Goal: Task Accomplishment & Management: Manage account settings

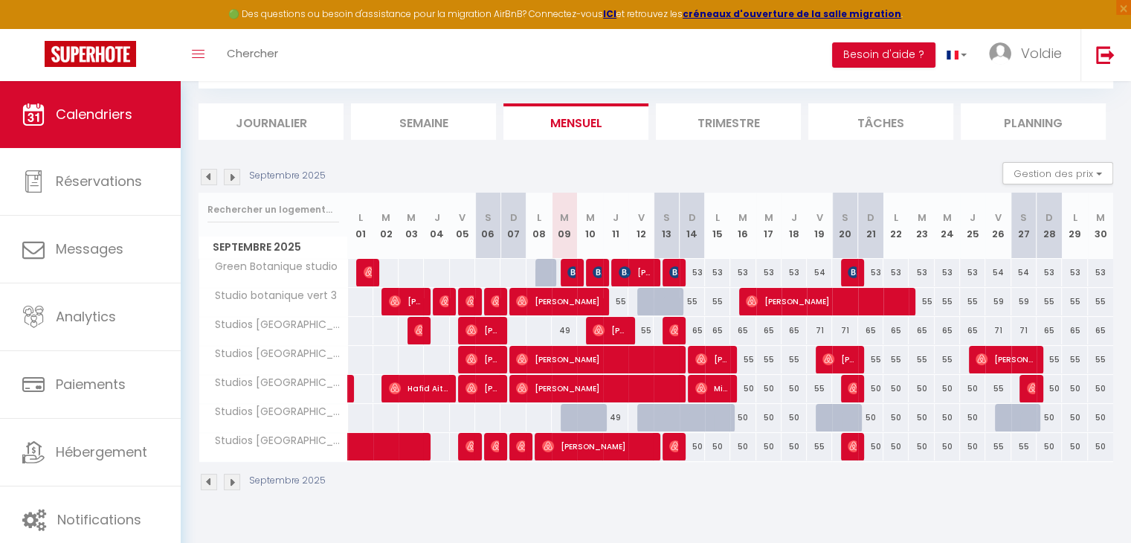
click at [297, 295] on span "Studio botanique vert 3" at bounding box center [271, 296] width 139 height 16
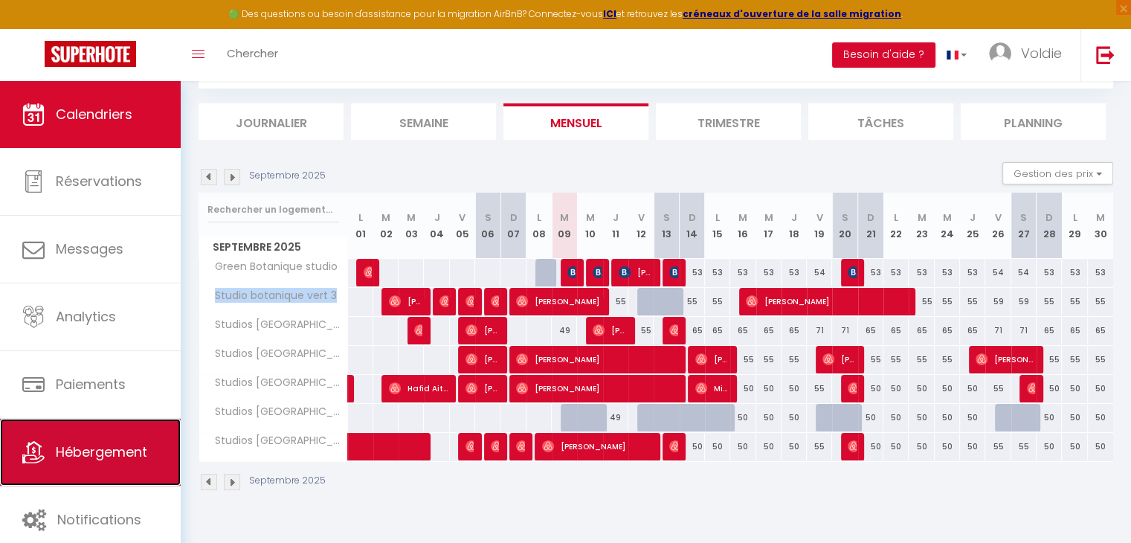
click at [99, 464] on link "Hébergement" at bounding box center [90, 452] width 181 height 67
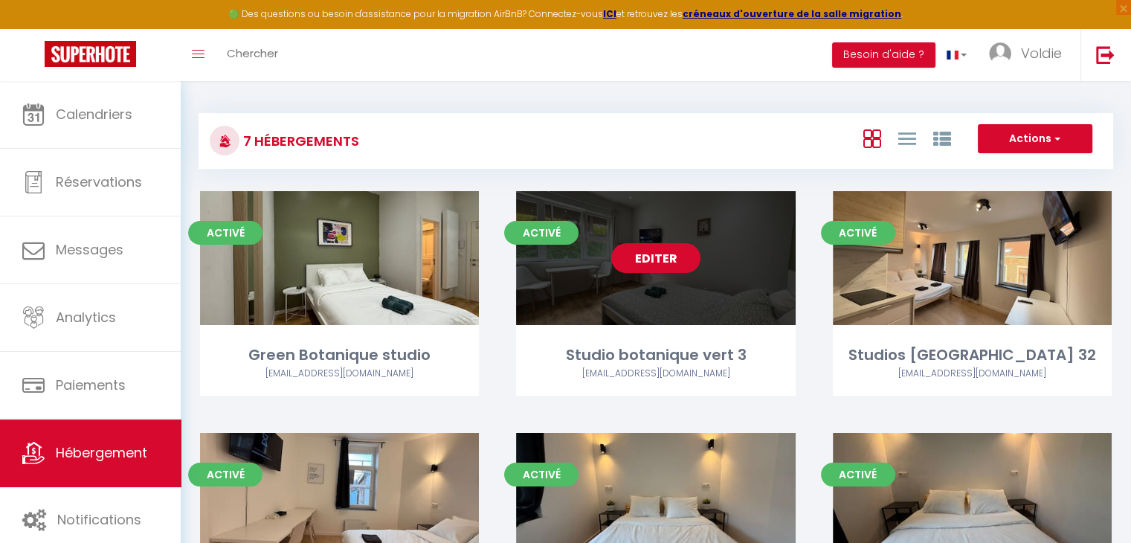
click at [654, 254] on link "Editer" at bounding box center [655, 258] width 89 height 30
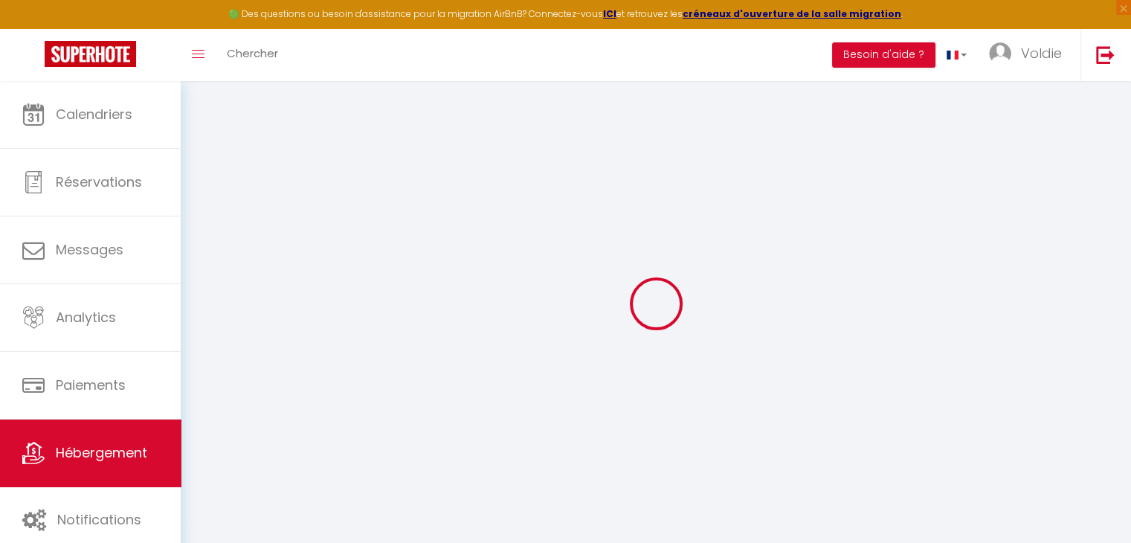
select select
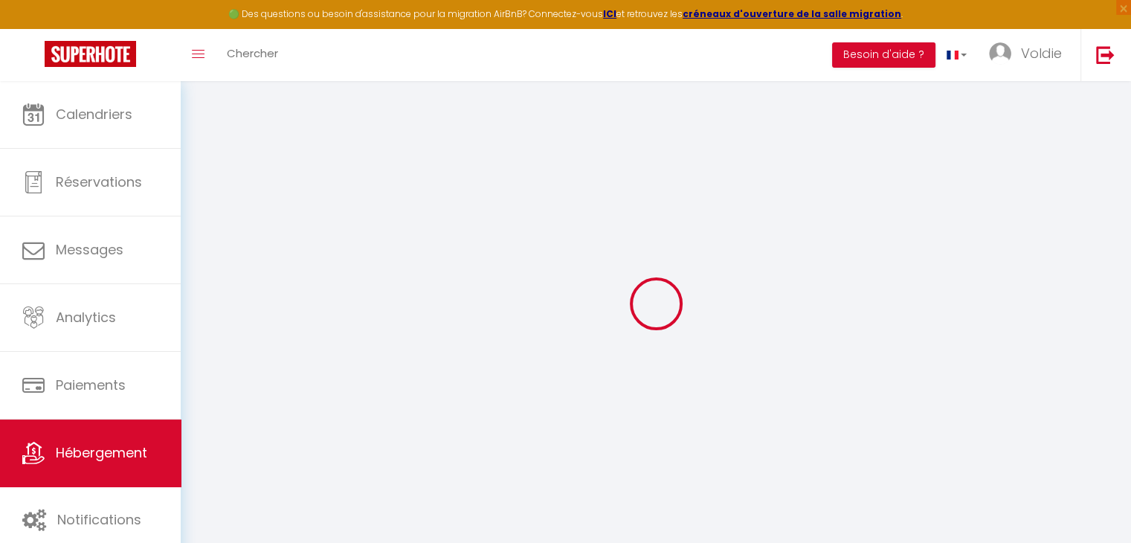
select select
checkbox input "false"
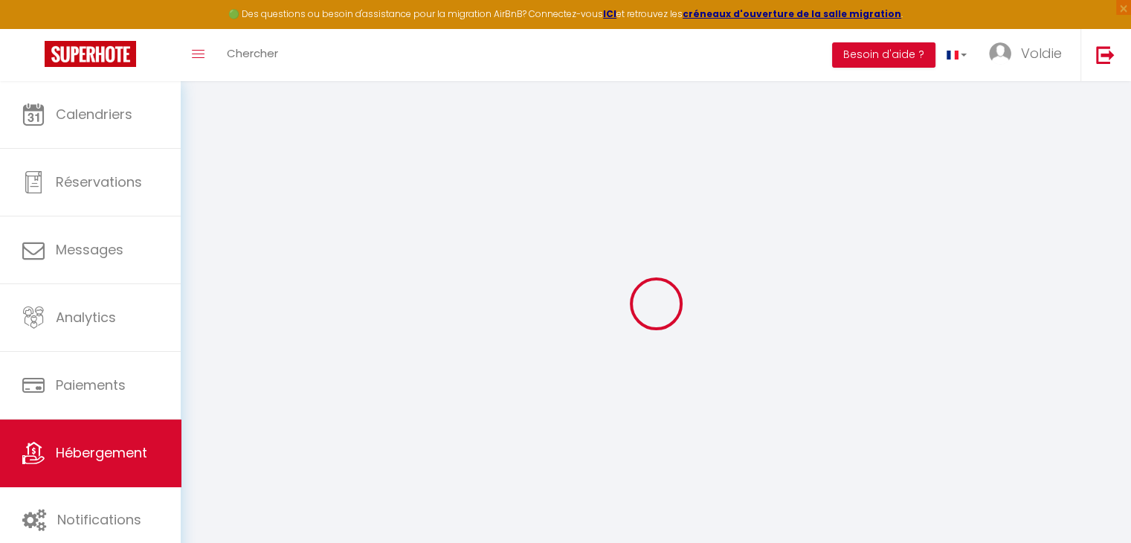
select select
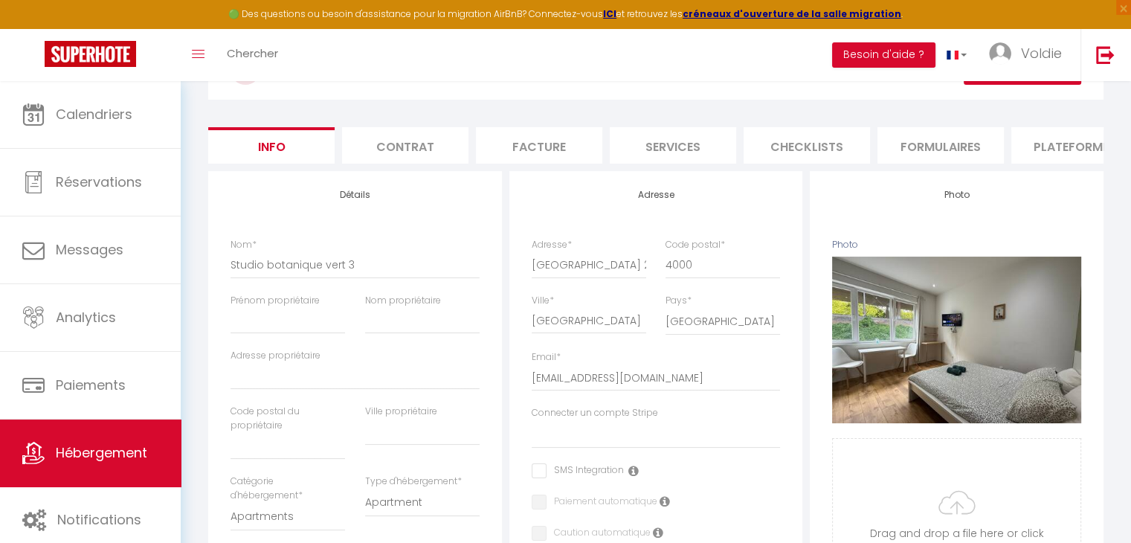
select select
checkbox input "false"
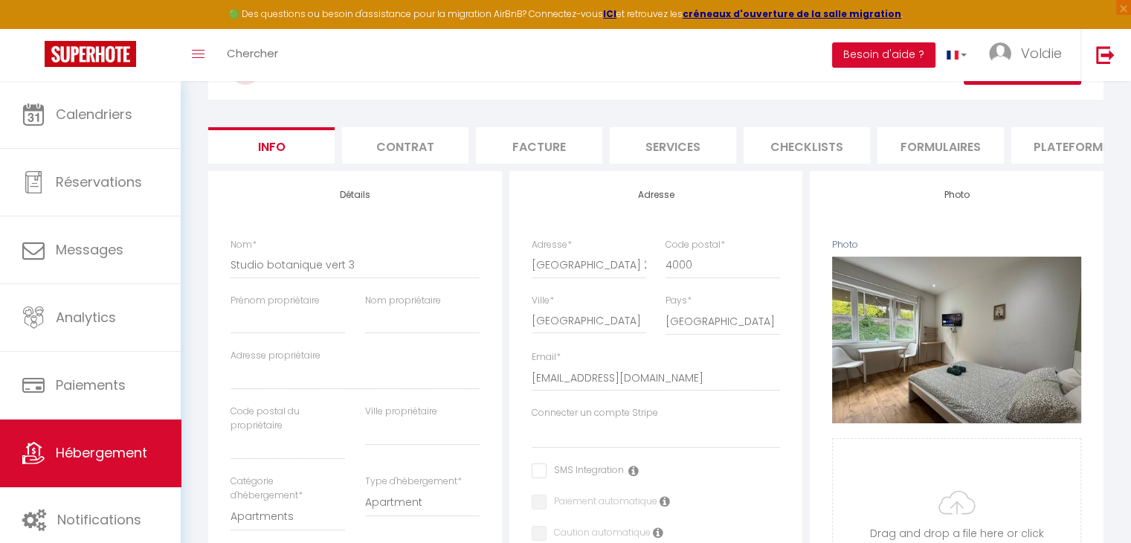
checkbox input "false"
select select
select select "365"
select select "EUR"
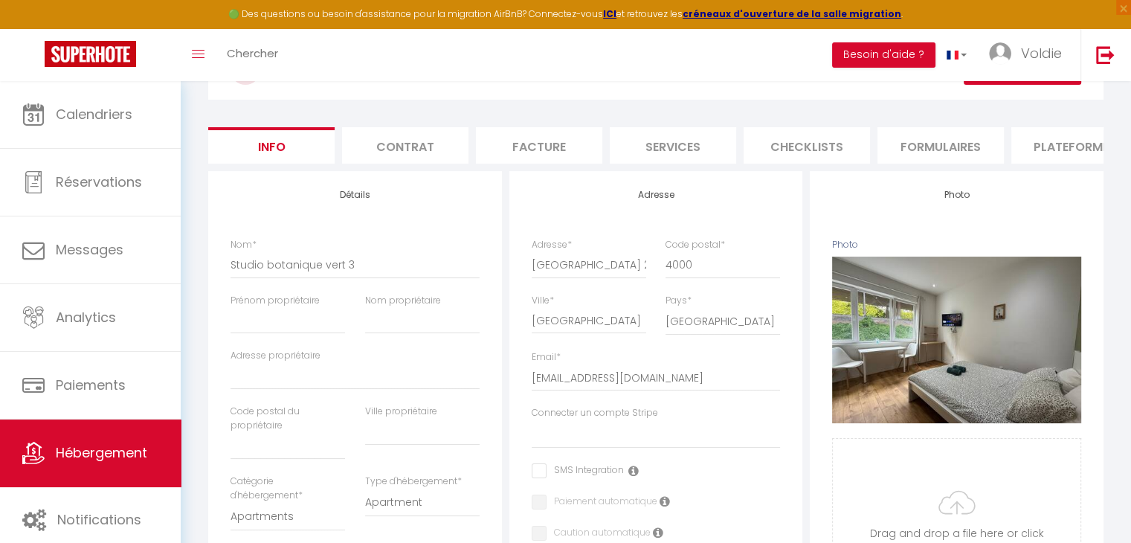
select select
select select "18227-1489422196866064185"
click at [672, 144] on li "Services" at bounding box center [673, 145] width 126 height 36
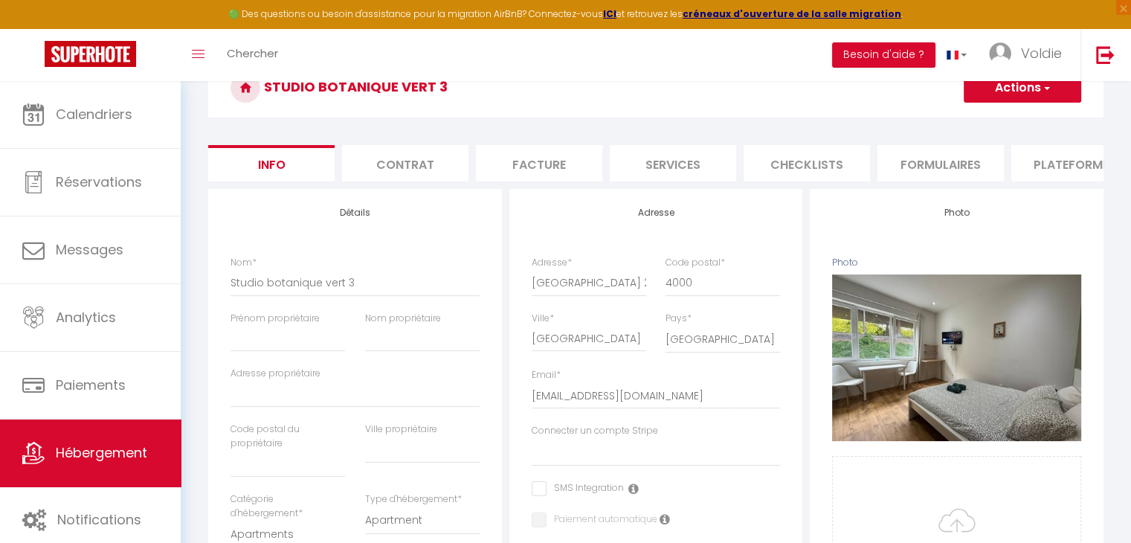
select select
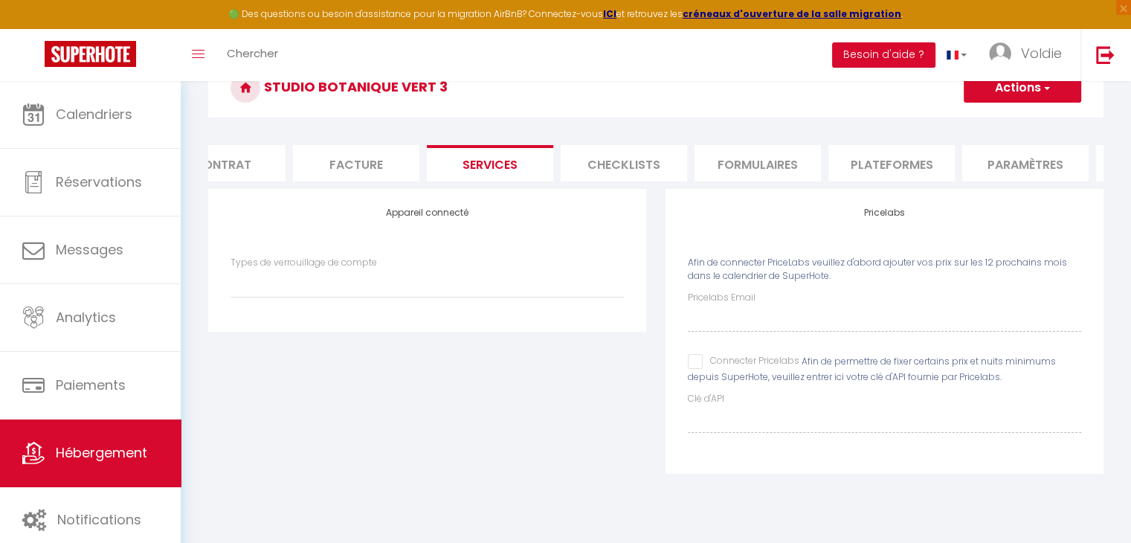
scroll to position [0, 190]
click at [884, 162] on li "Plateformes" at bounding box center [884, 163] width 126 height 36
select select
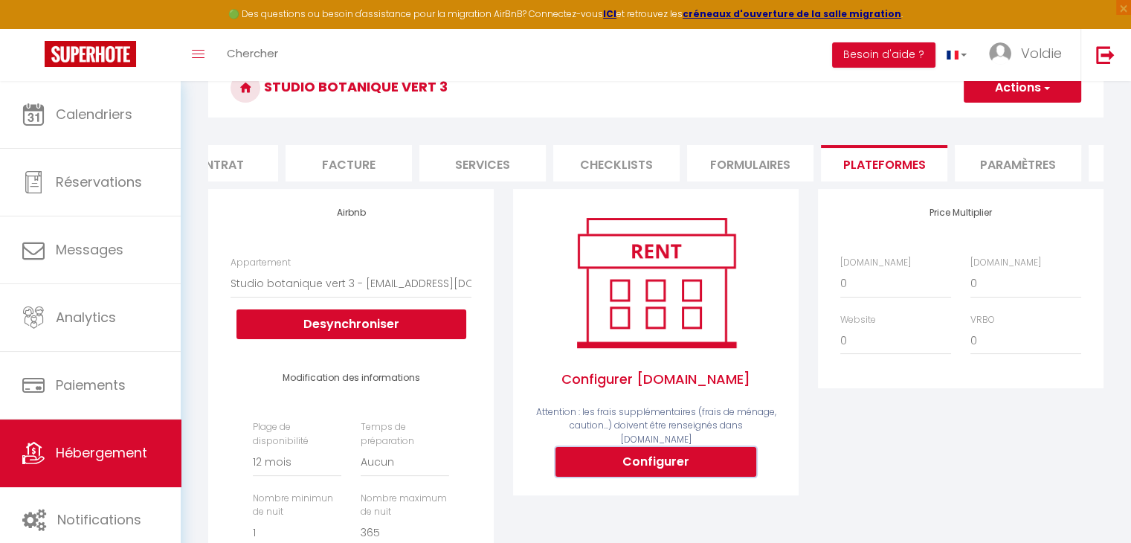
click at [637, 463] on button "Configurer" at bounding box center [656, 462] width 201 height 30
select select
type input "voldie-mulongo-exljkufn_property@reply.superhote.com"
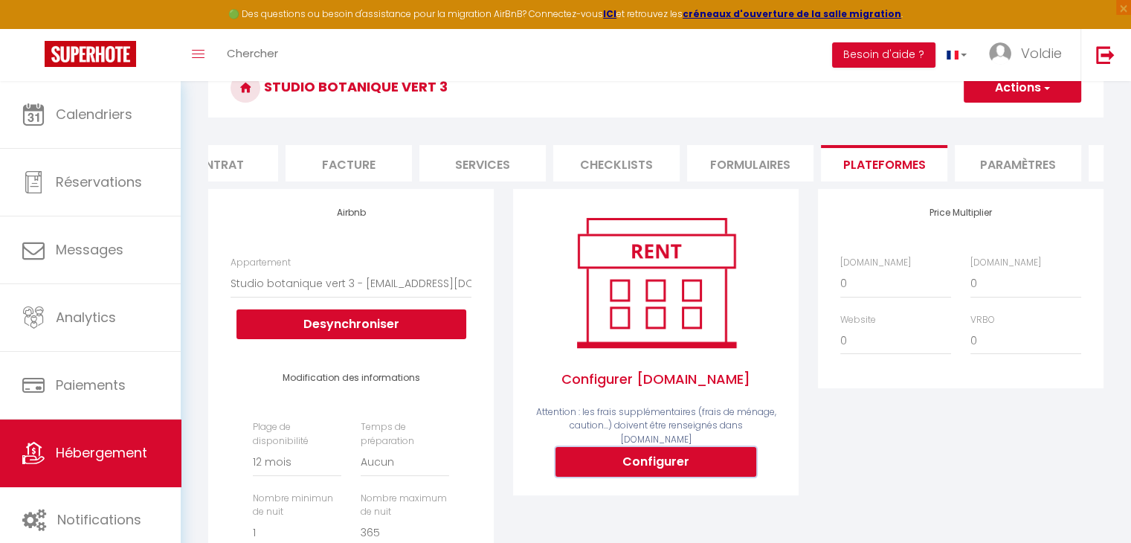
type input "[EMAIL_ADDRESS][DOMAIN_NAME]"
select select
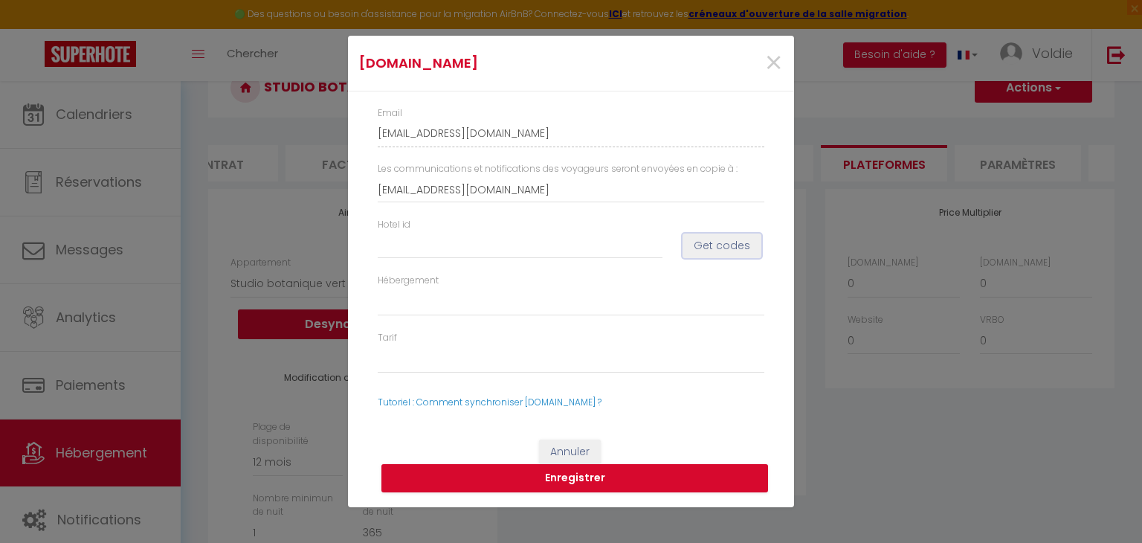
click at [727, 246] on button "Get codes" at bounding box center [722, 246] width 79 height 25
select select
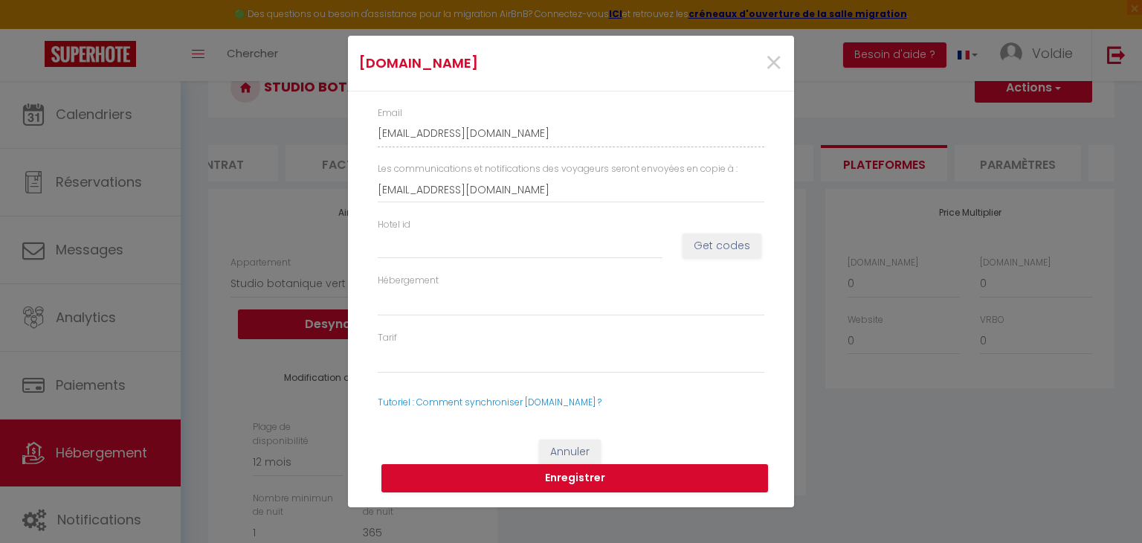
select select
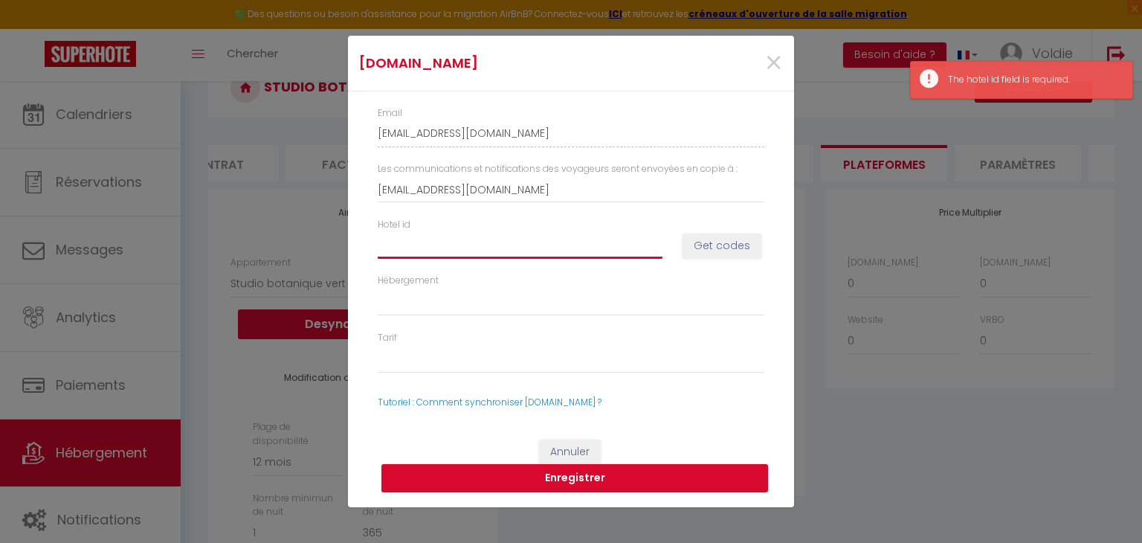
click at [593, 238] on input "Hotel id" at bounding box center [520, 245] width 285 height 27
paste input "14871636"
type input "14871636"
select select
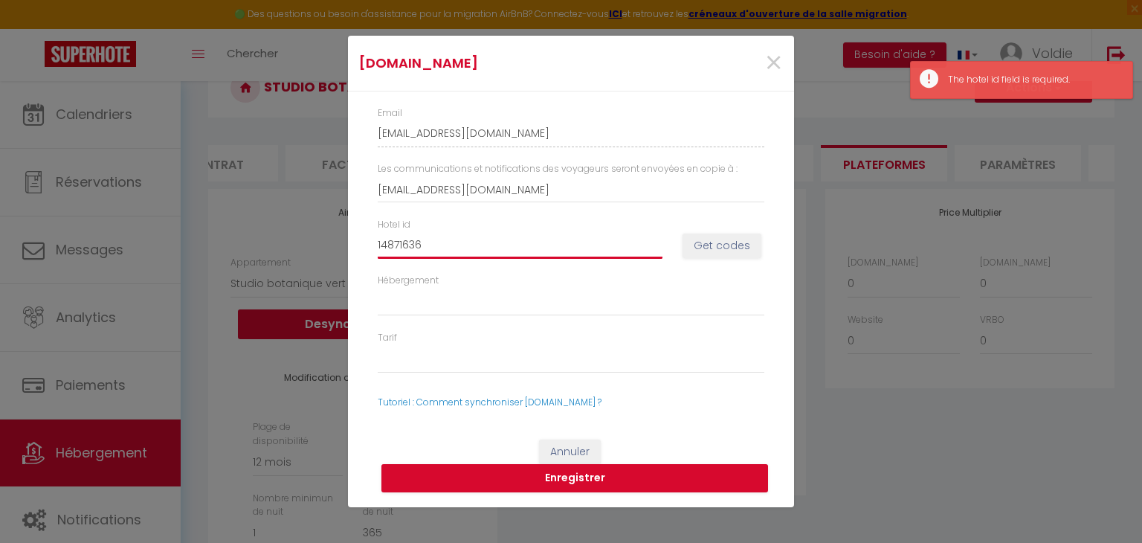
select select
type input "14871636"
click at [709, 234] on button "Get codes" at bounding box center [722, 246] width 79 height 25
select select
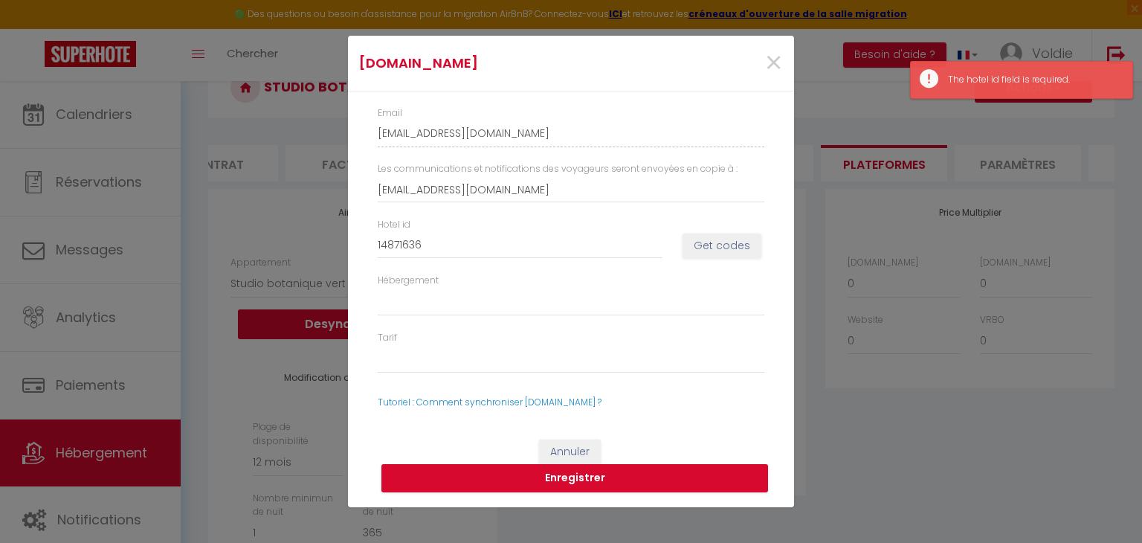
select select
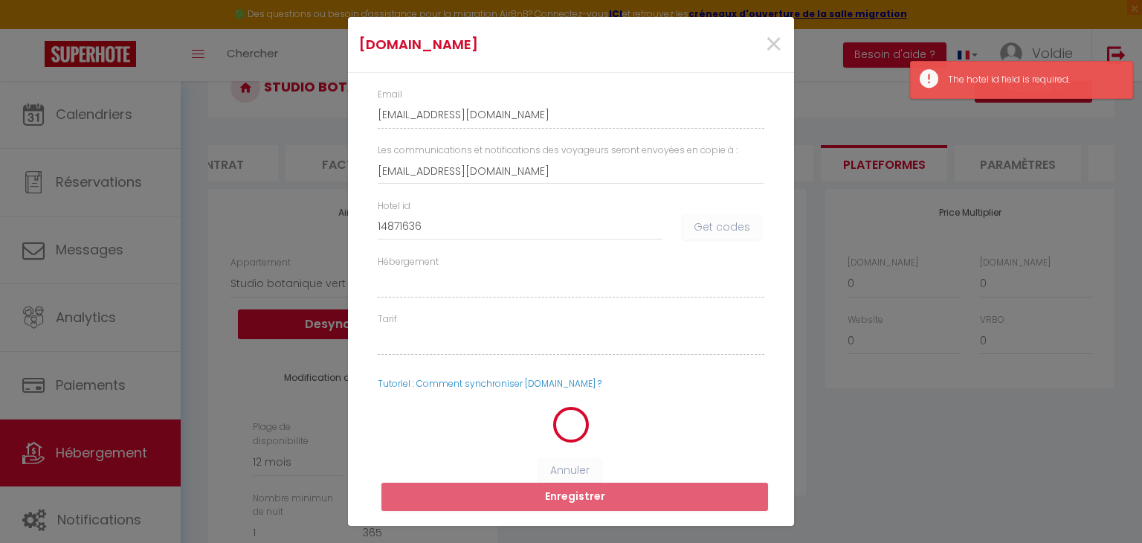
select select
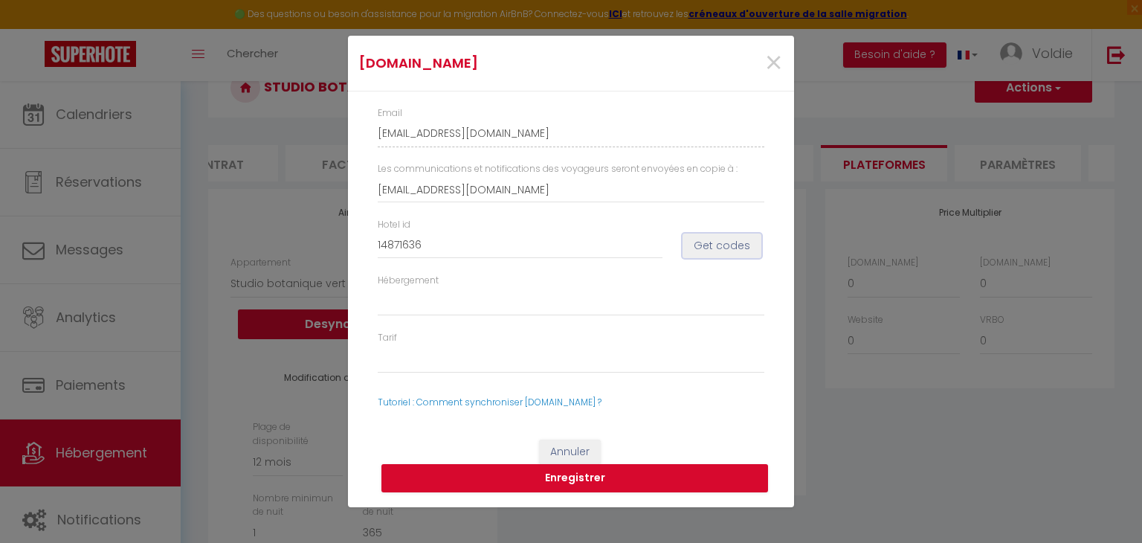
click at [732, 248] on button "Get codes" at bounding box center [722, 246] width 79 height 25
select select
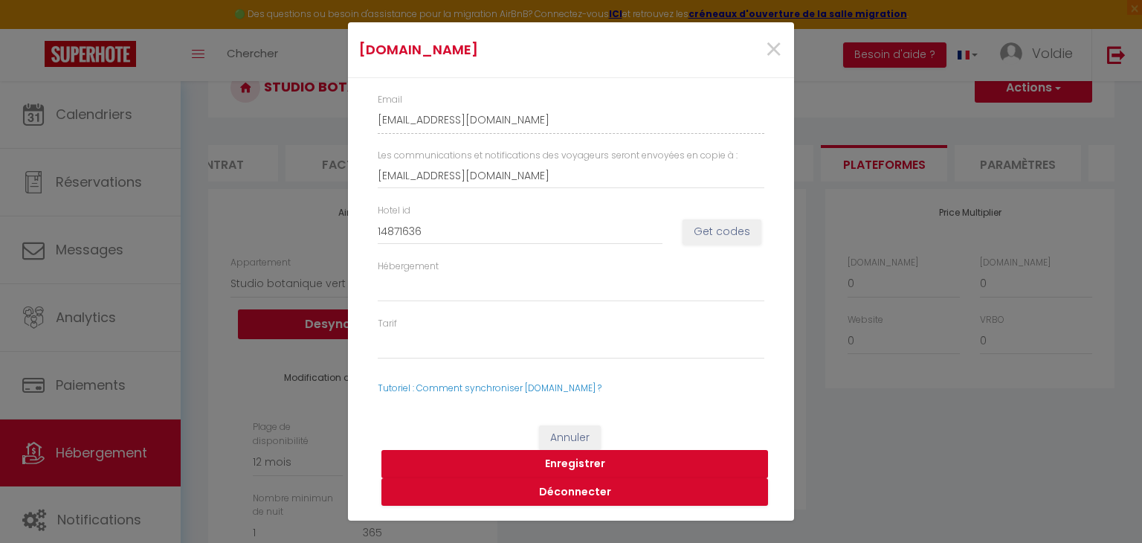
click at [547, 458] on button "Enregistrer" at bounding box center [575, 464] width 387 height 28
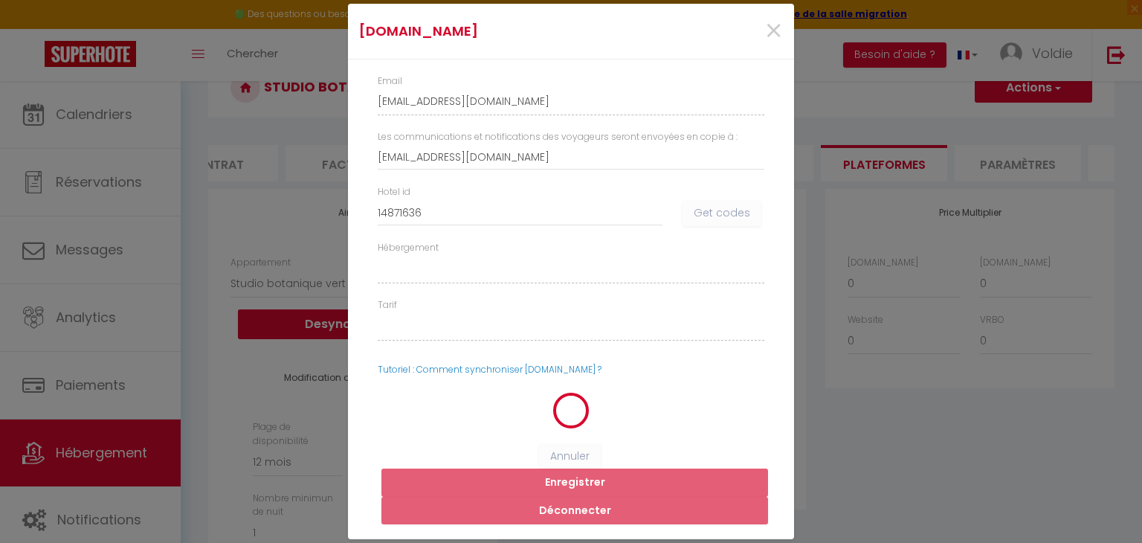
select select
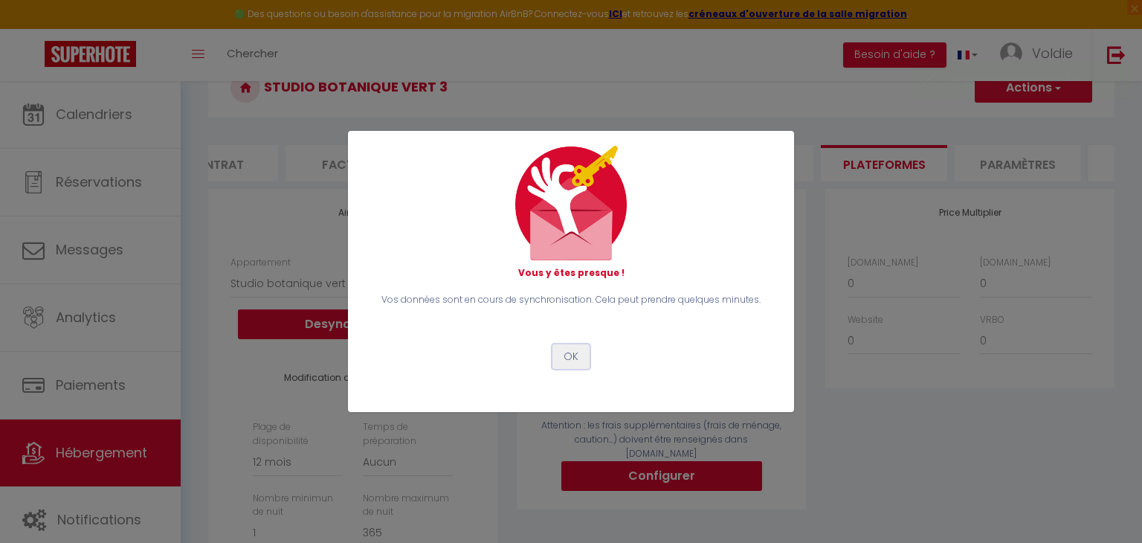
click at [570, 355] on button "OK" at bounding box center [571, 356] width 37 height 25
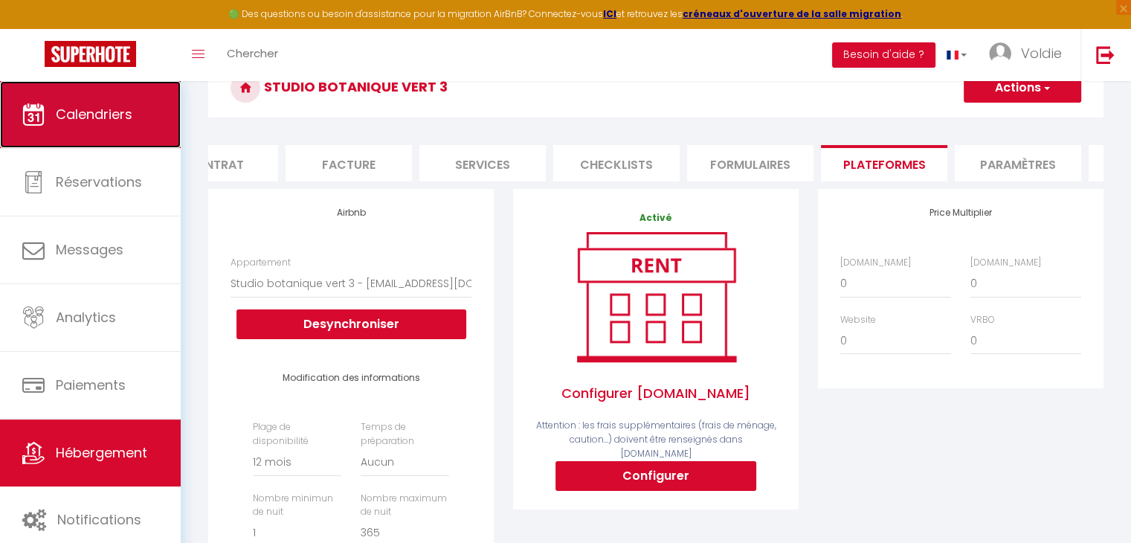
click at [128, 112] on span "Calendriers" at bounding box center [94, 114] width 77 height 19
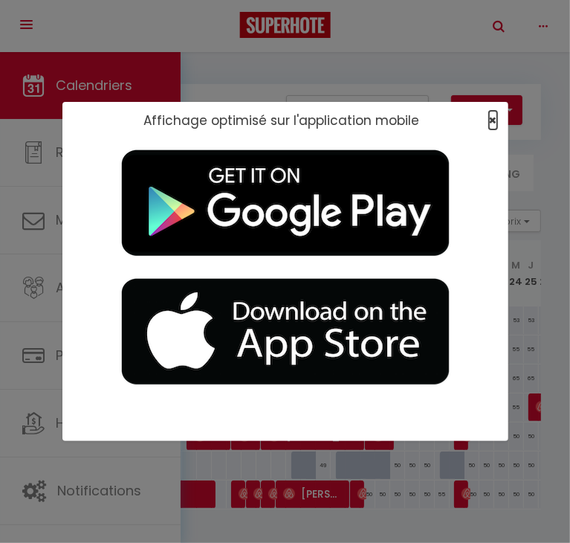
click at [491, 120] on span "×" at bounding box center [493, 120] width 8 height 19
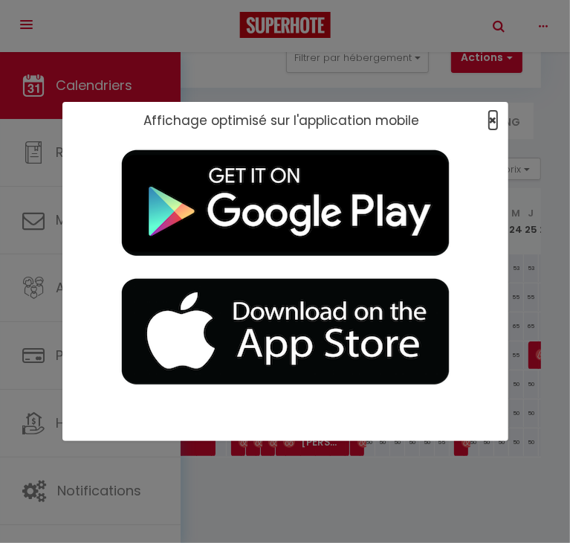
click at [493, 117] on span "×" at bounding box center [493, 120] width 8 height 19
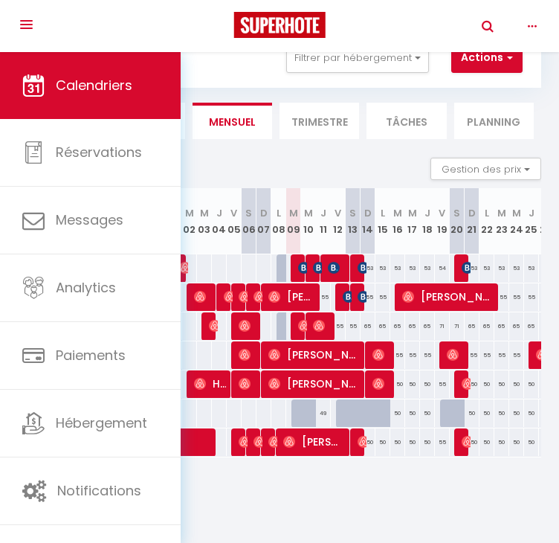
click at [257, 242] on th "S 06" at bounding box center [249, 221] width 15 height 66
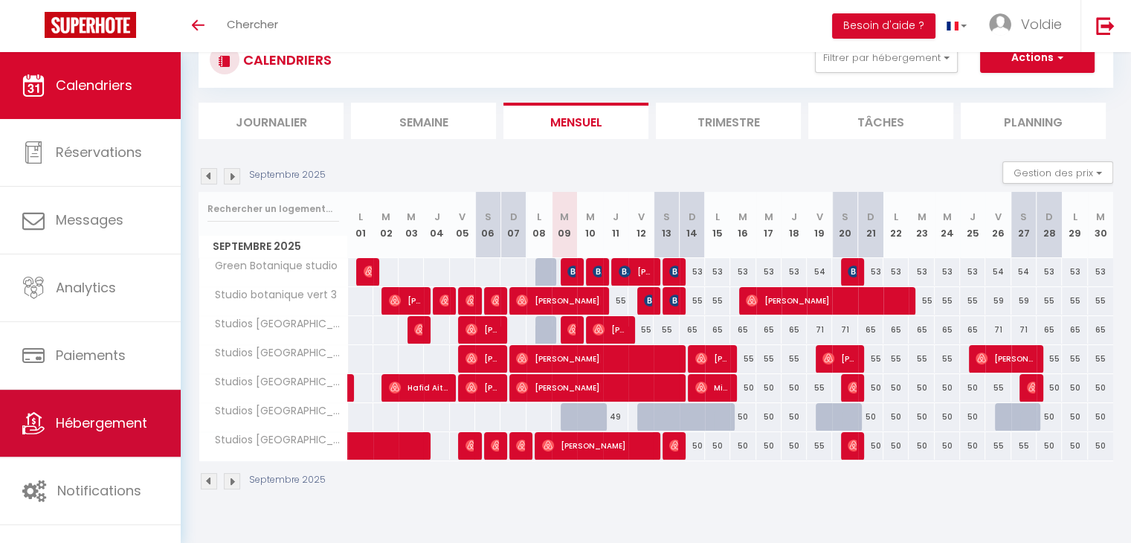
click at [125, 408] on link "Hébergement" at bounding box center [90, 423] width 181 height 67
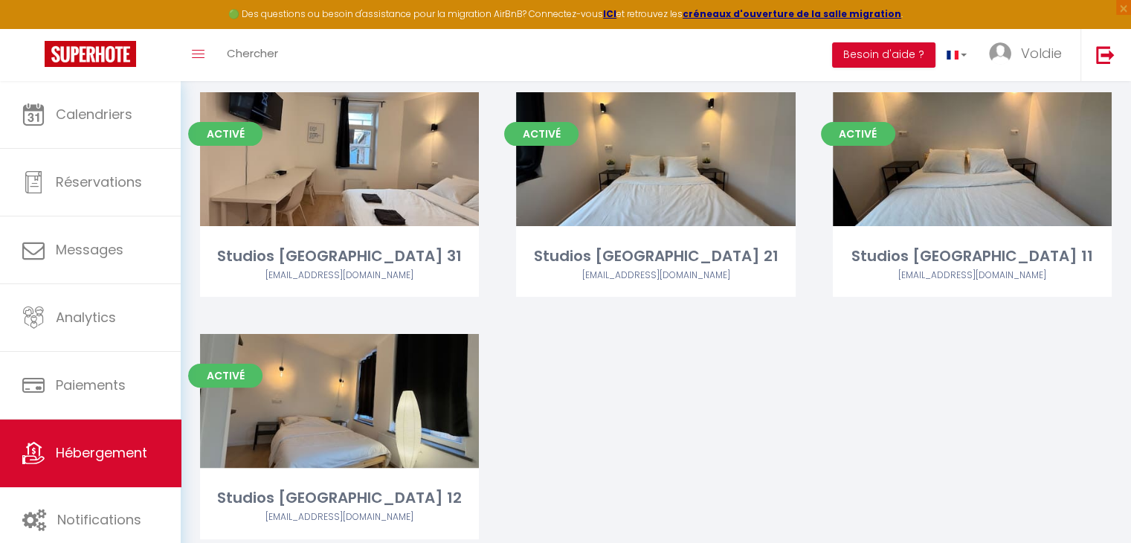
scroll to position [341, 0]
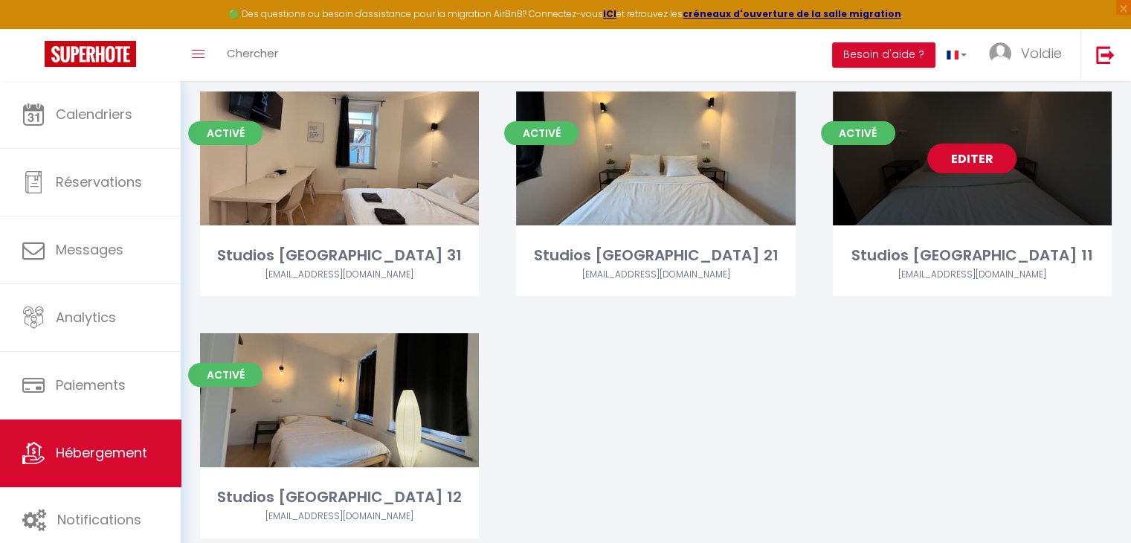
click at [982, 167] on link "Editer" at bounding box center [971, 159] width 89 height 30
select select "3"
select select "2"
select select "1"
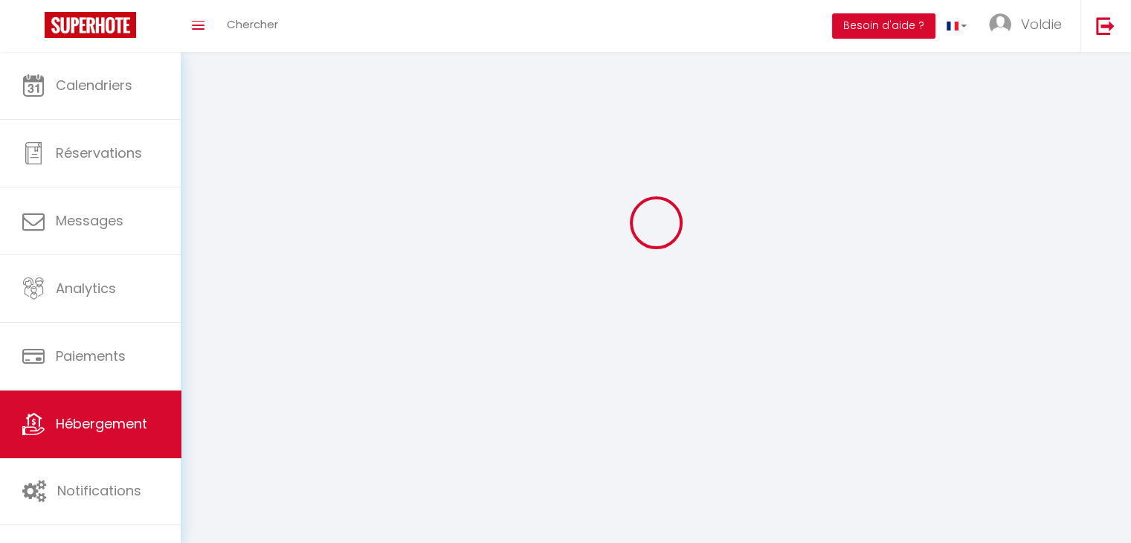
select select
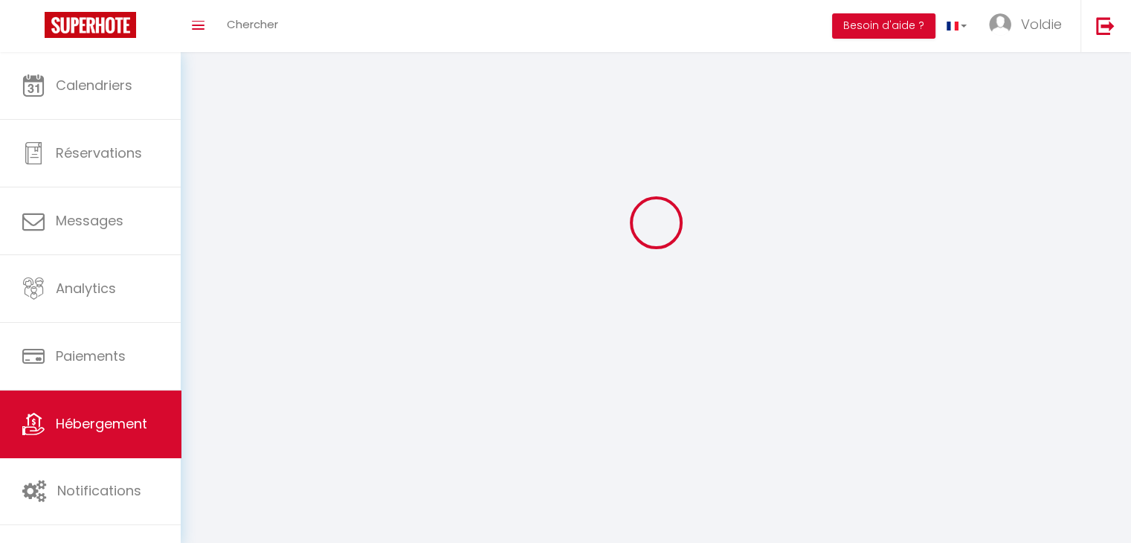
select select
checkbox input "false"
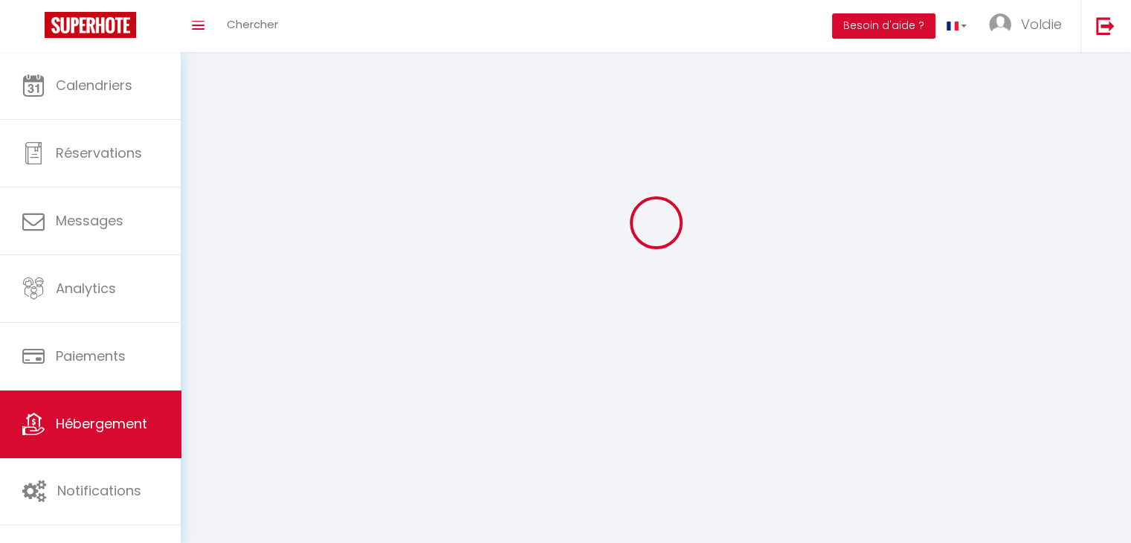
select select
select select "1"
select select "28"
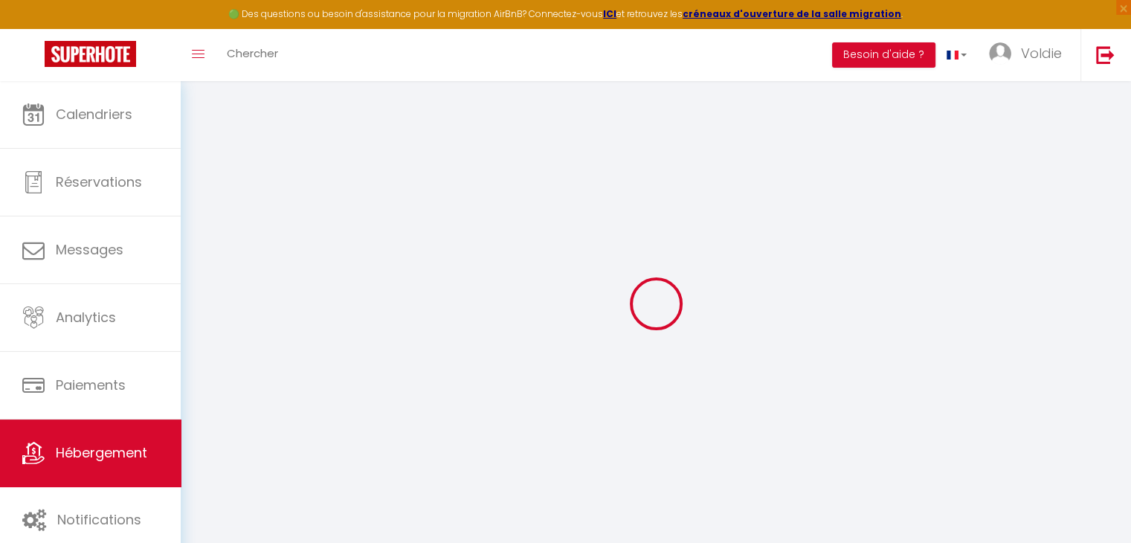
select select
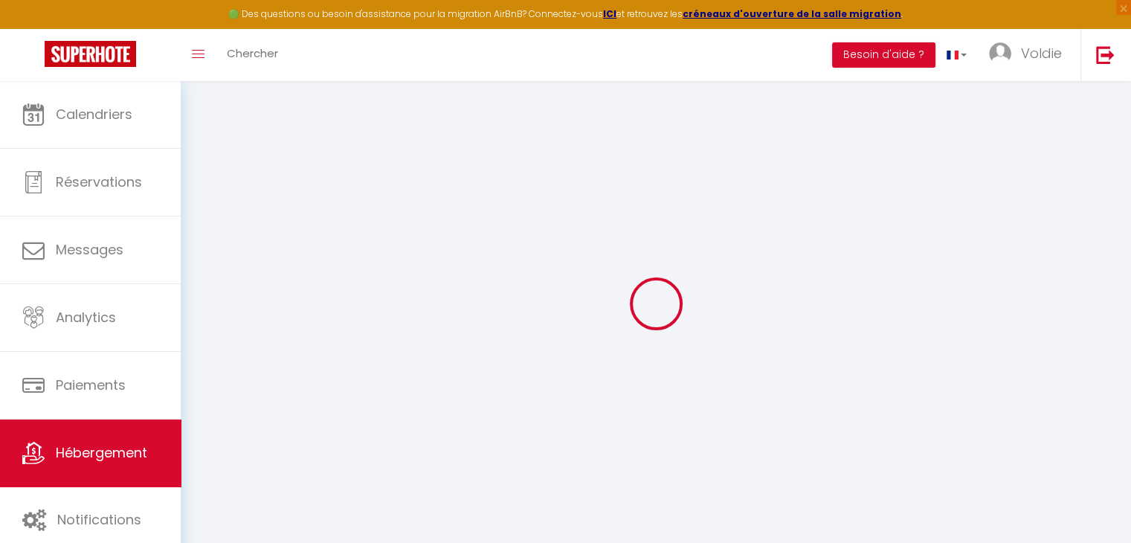
select select
checkbox input "false"
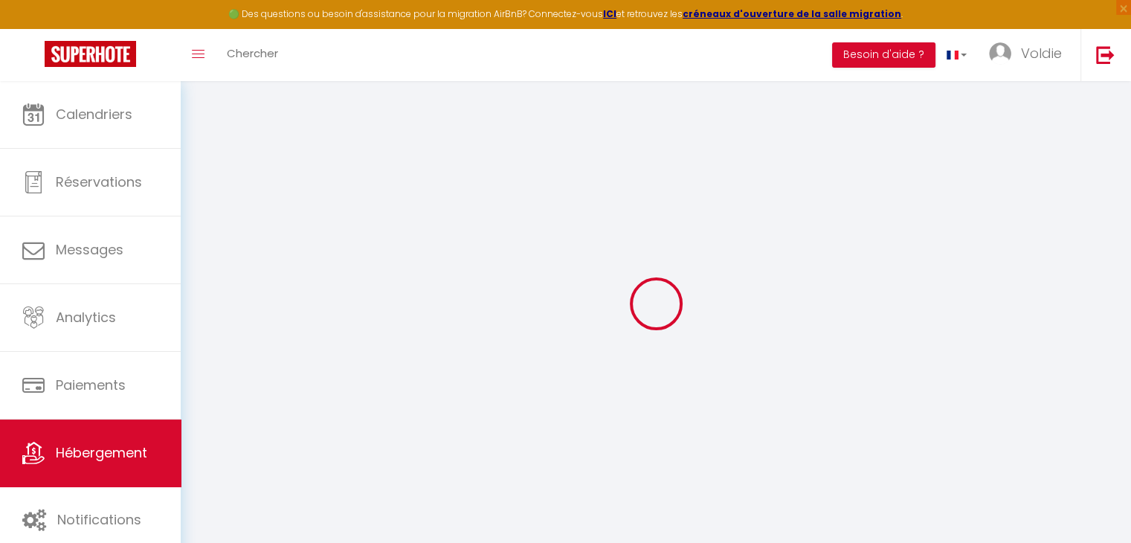
select select
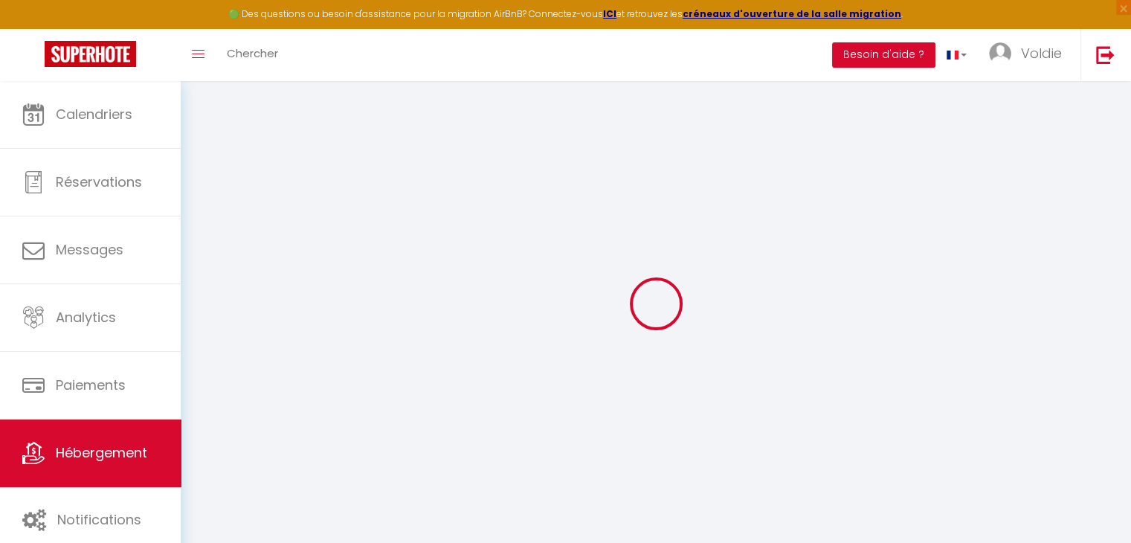
select select
checkbox input "false"
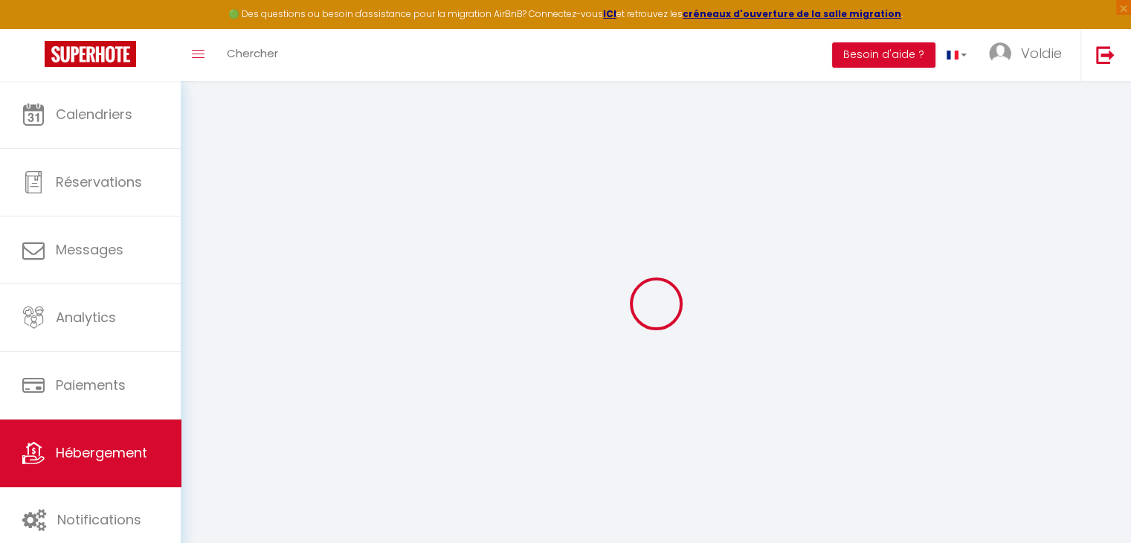
checkbox input "false"
select select
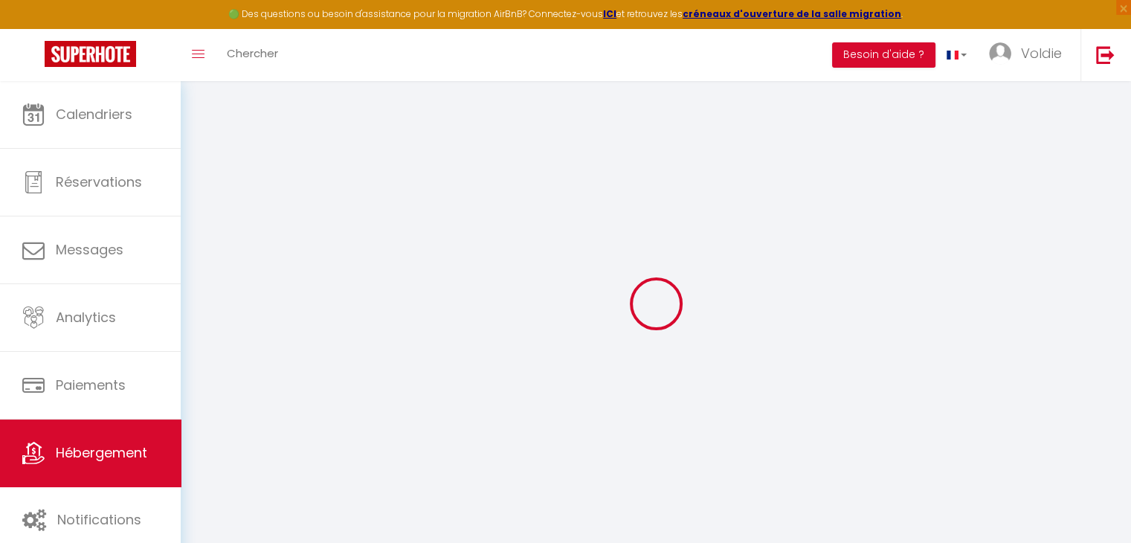
select select
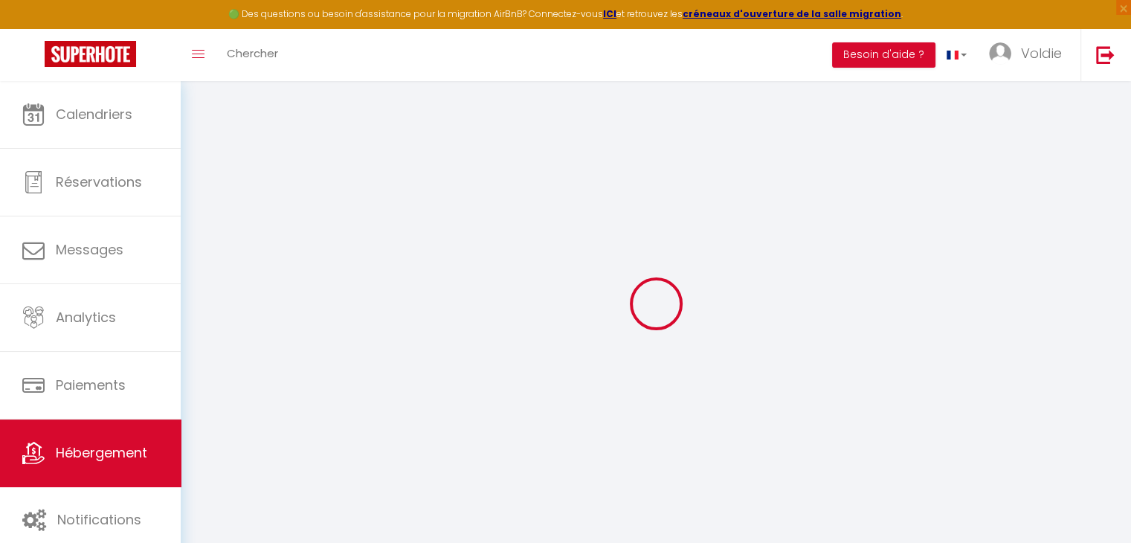
checkbox input "false"
select select
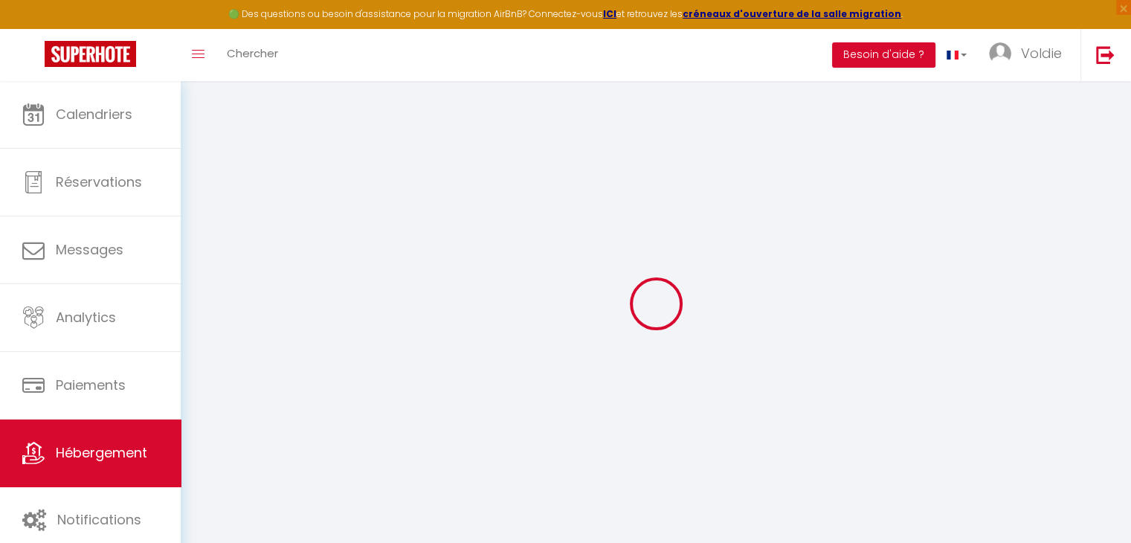
select select
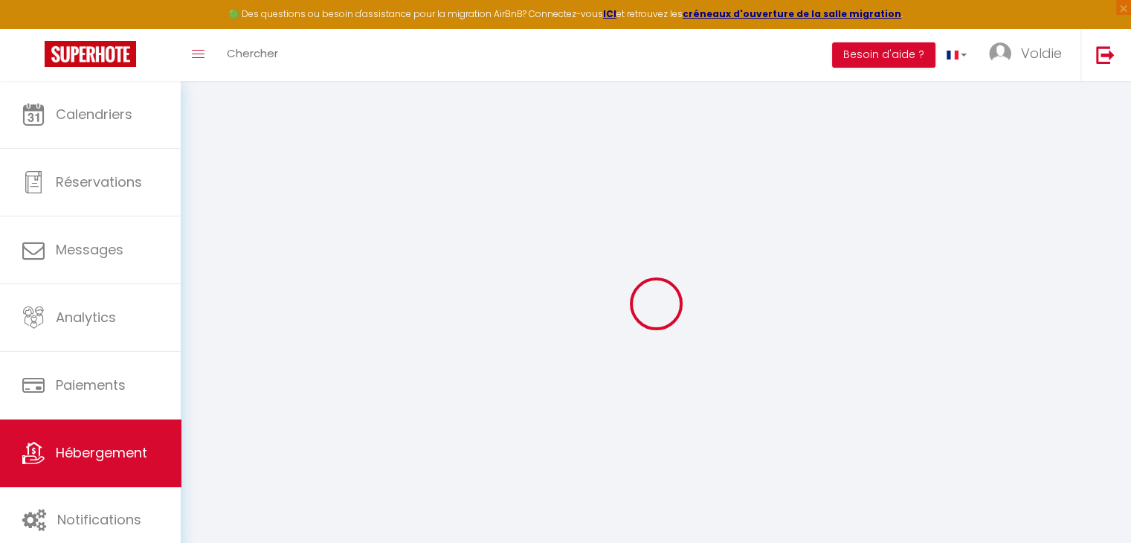
select select
checkbox input "false"
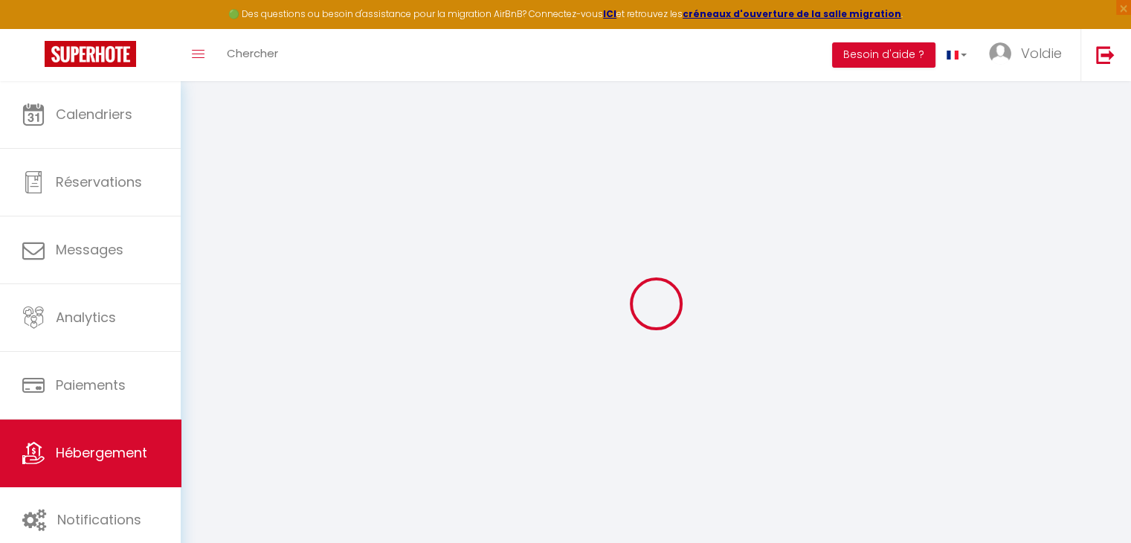
checkbox input "false"
select select
type input "Studios [GEOGRAPHIC_DATA] 11"
select select "2"
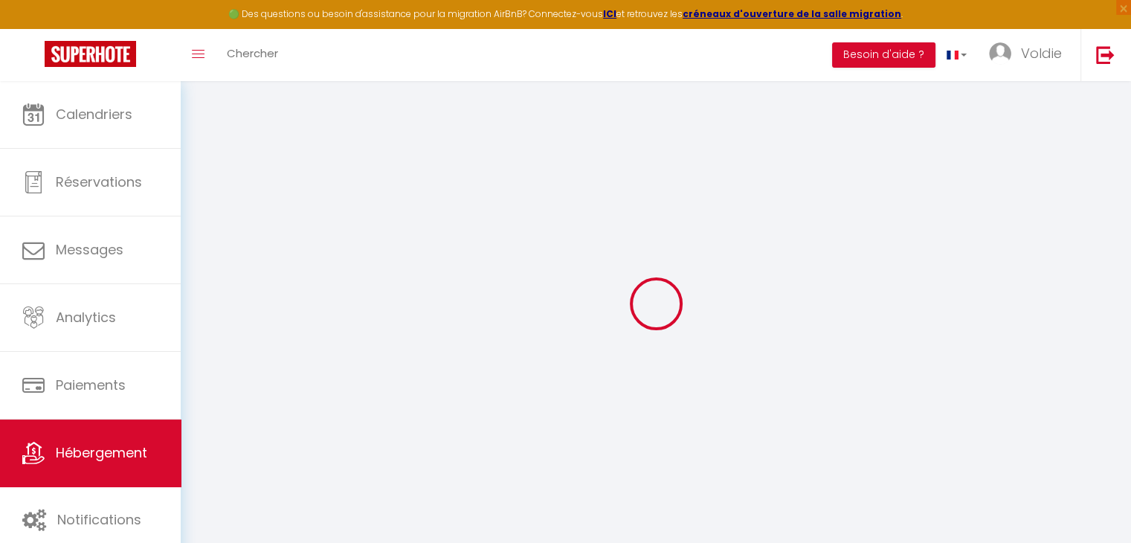
type input "50"
select select
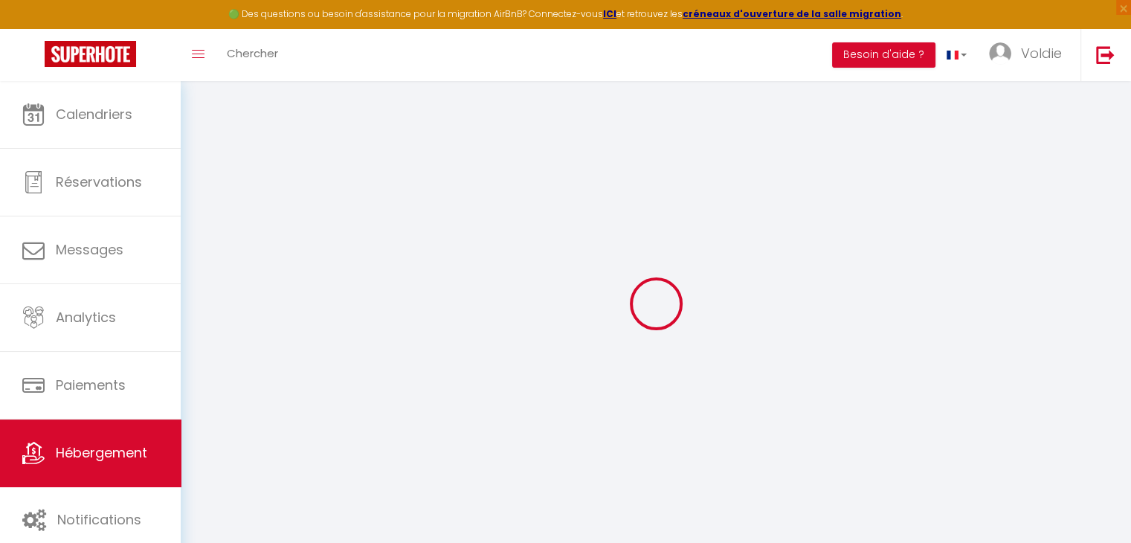
select select
type input "Rue Carlier 4"
type input "4000"
type input "Liège"
select select "23"
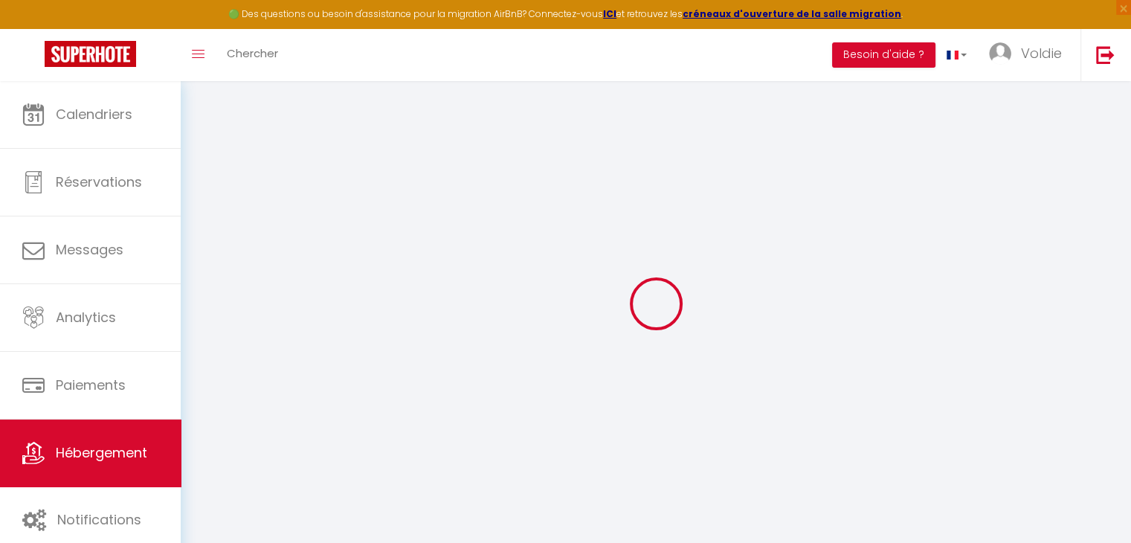
type input "[EMAIL_ADDRESS][DOMAIN_NAME]"
select select
checkbox input "false"
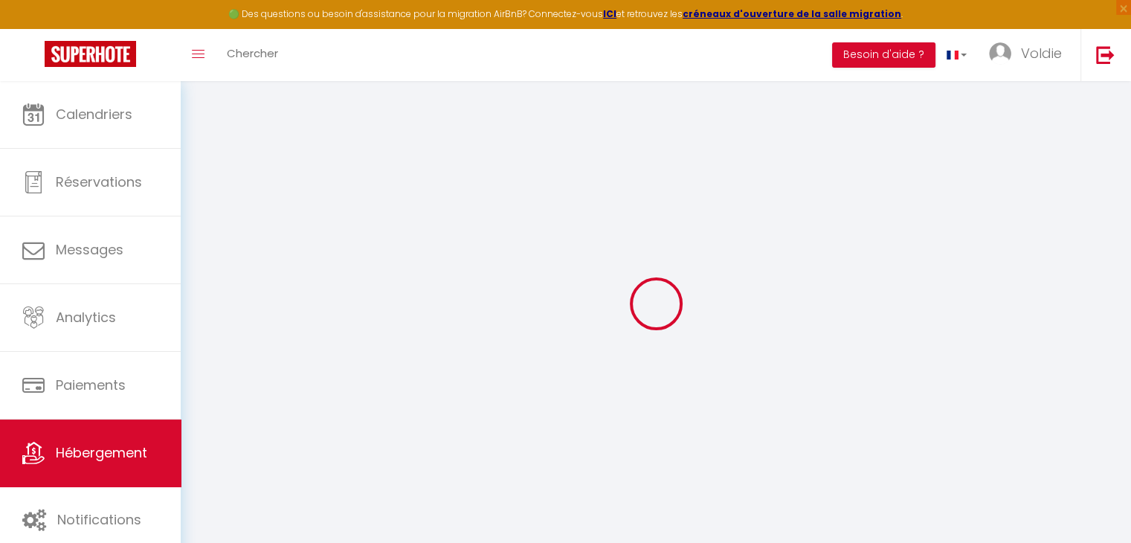
checkbox input "false"
type input "0"
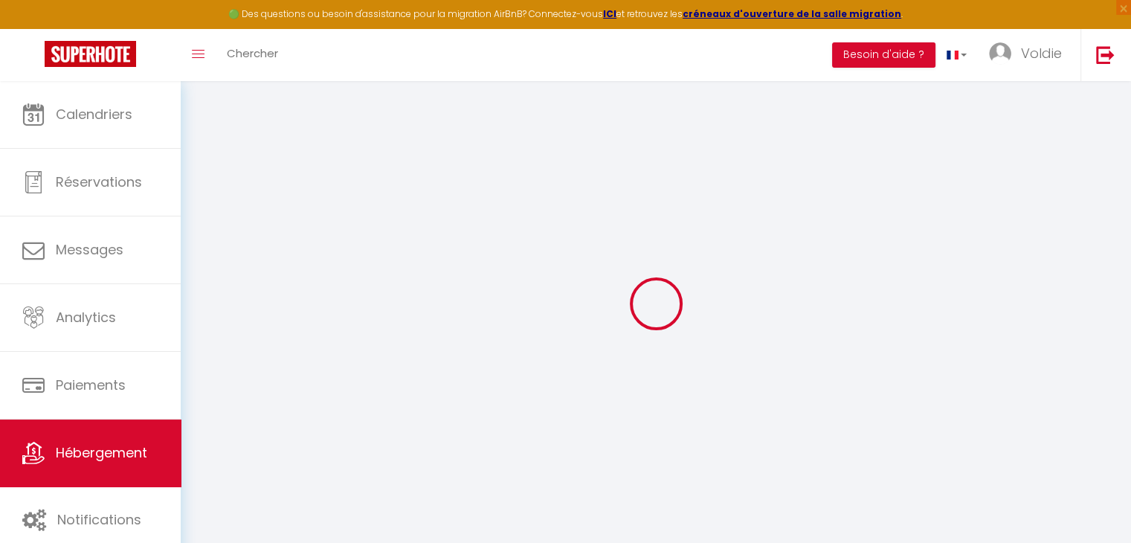
select select
checkbox input "false"
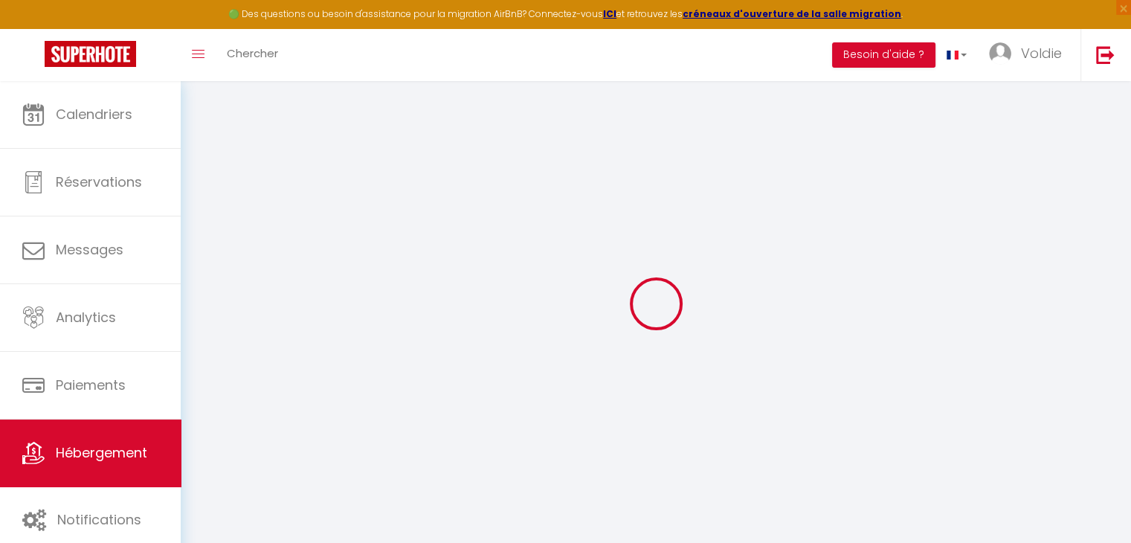
checkbox input "false"
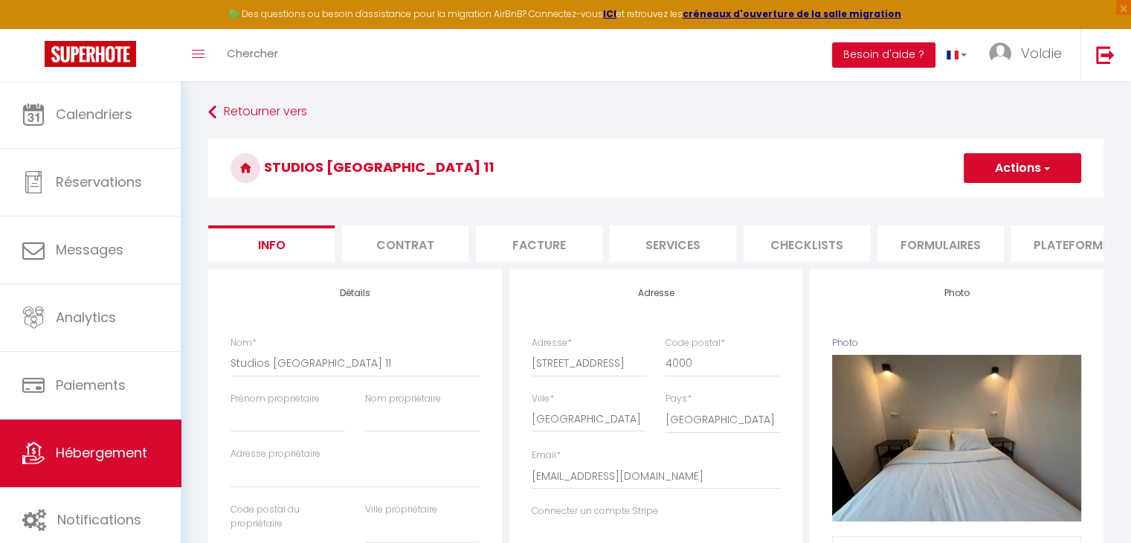
select select
checkbox input "false"
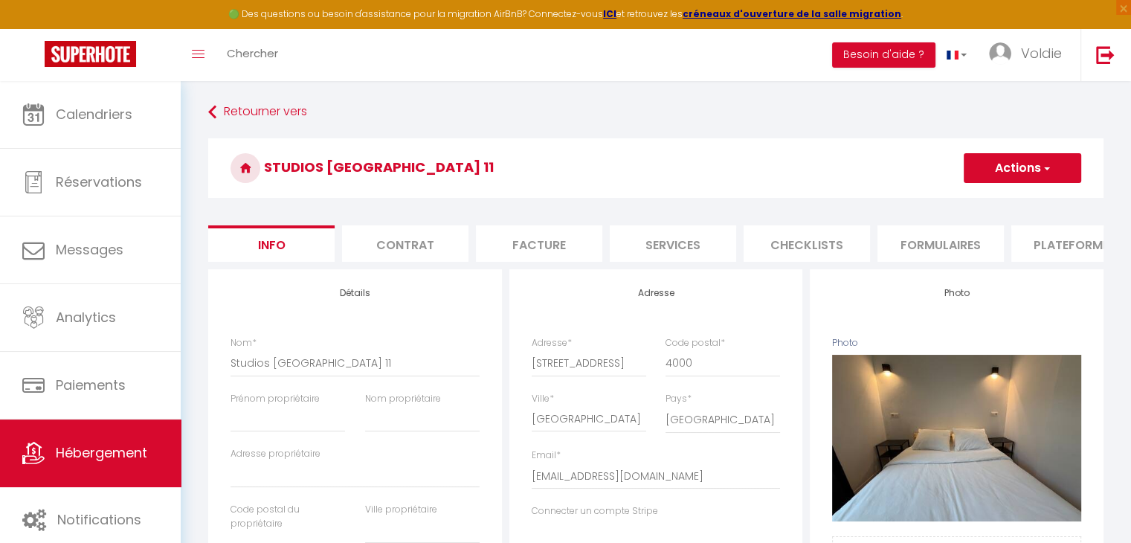
checkbox input "false"
select select "365"
select select "EUR"
select select
select select "18227-1492043705622145037"
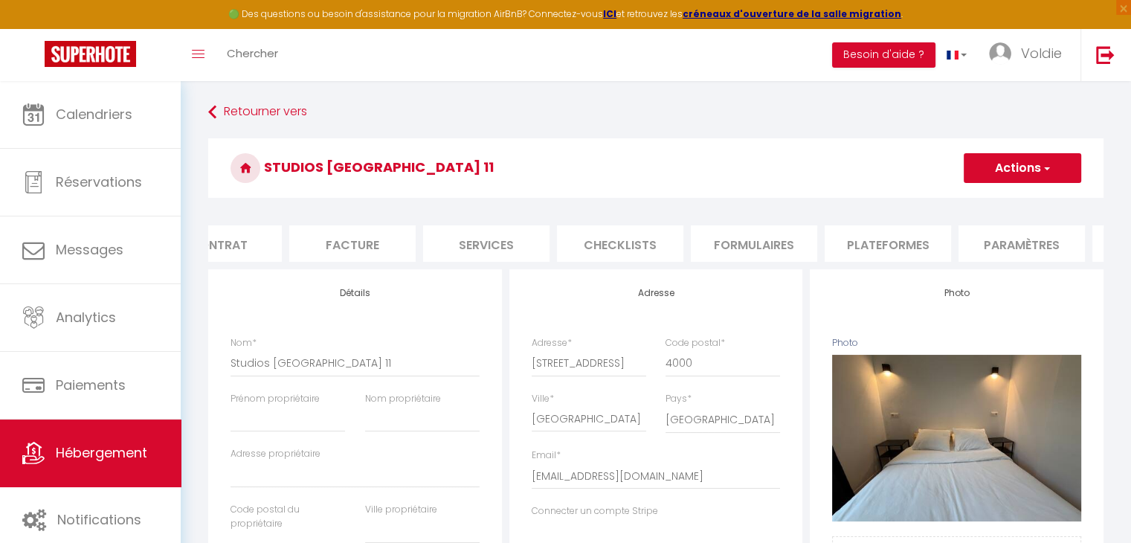
scroll to position [0, 193]
click at [820, 239] on li "Plateformes" at bounding box center [881, 243] width 126 height 36
select select
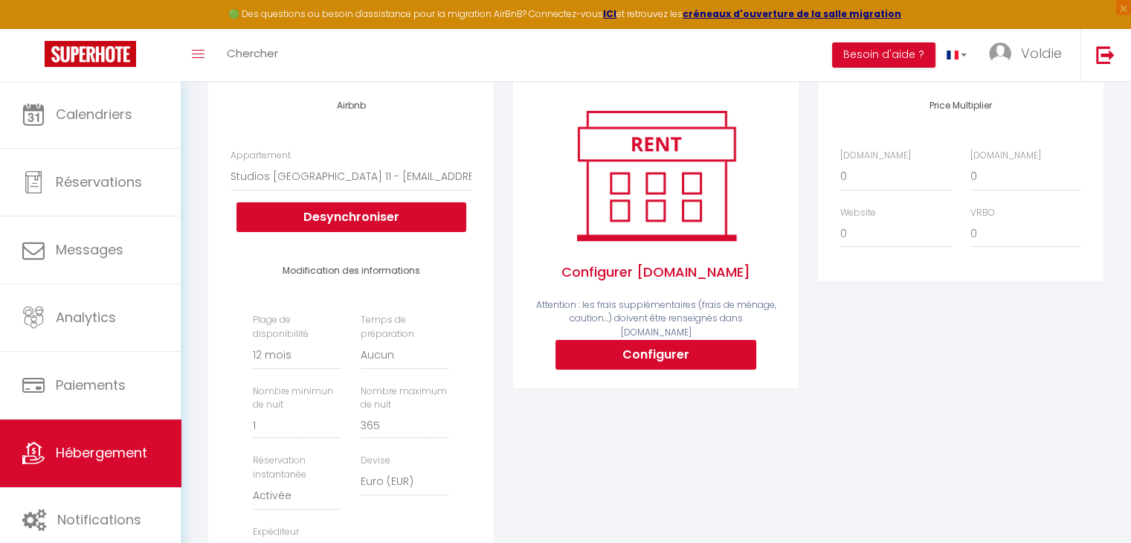
scroll to position [187, 0]
click at [409, 224] on button "Desynchroniser" at bounding box center [351, 217] width 230 height 30
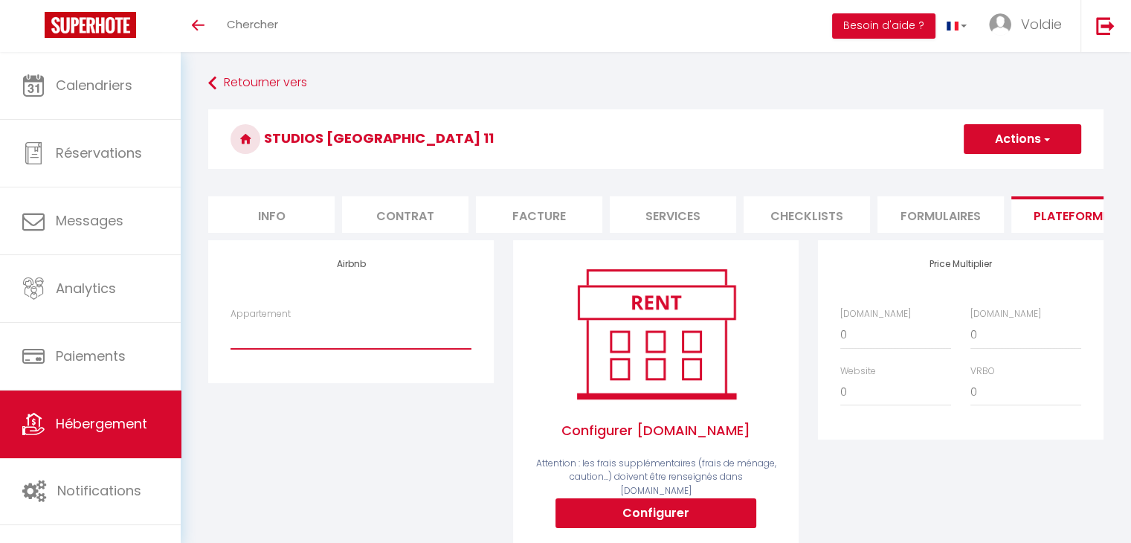
click at [303, 347] on select "Studios [GEOGRAPHIC_DATA] 11 - [EMAIL_ADDRESS][DOMAIN_NAME]" at bounding box center [351, 335] width 241 height 28
select select "18227-1492043705622145037"
click at [231, 332] on select "Studios Saint-Gilles 11 - business.vtm@gmail.com" at bounding box center [351, 335] width 241 height 28
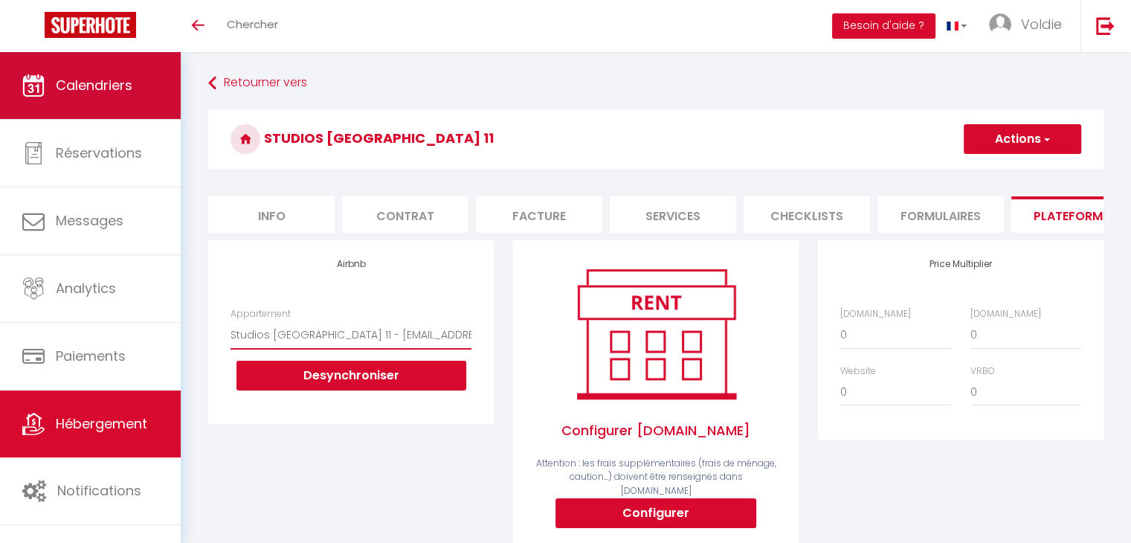
click at [105, 91] on span "Calendriers" at bounding box center [94, 85] width 77 height 19
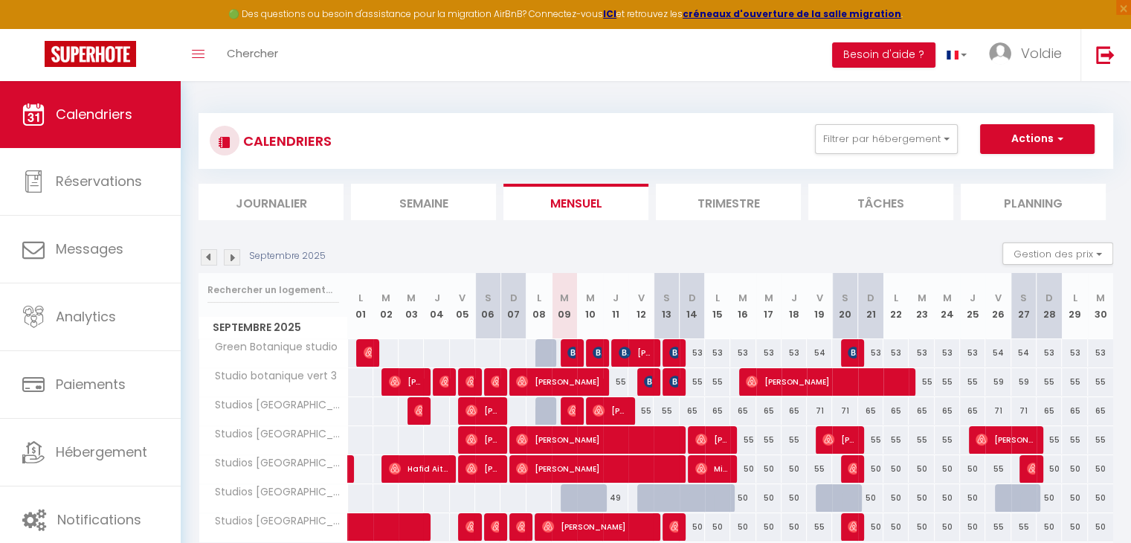
scroll to position [80, 0]
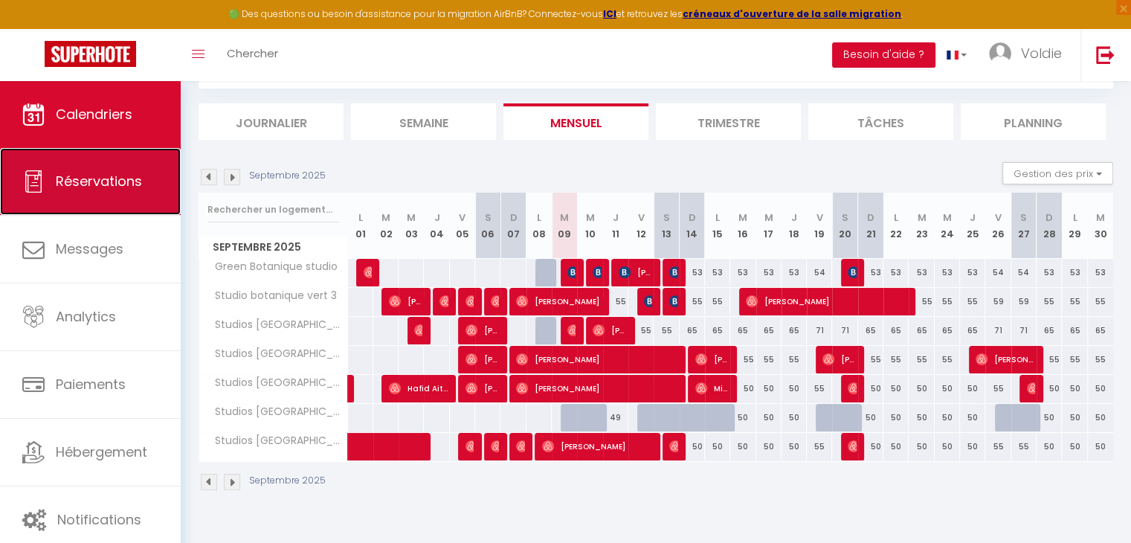
click at [119, 198] on link "Réservations" at bounding box center [90, 181] width 181 height 67
select select "not_cancelled"
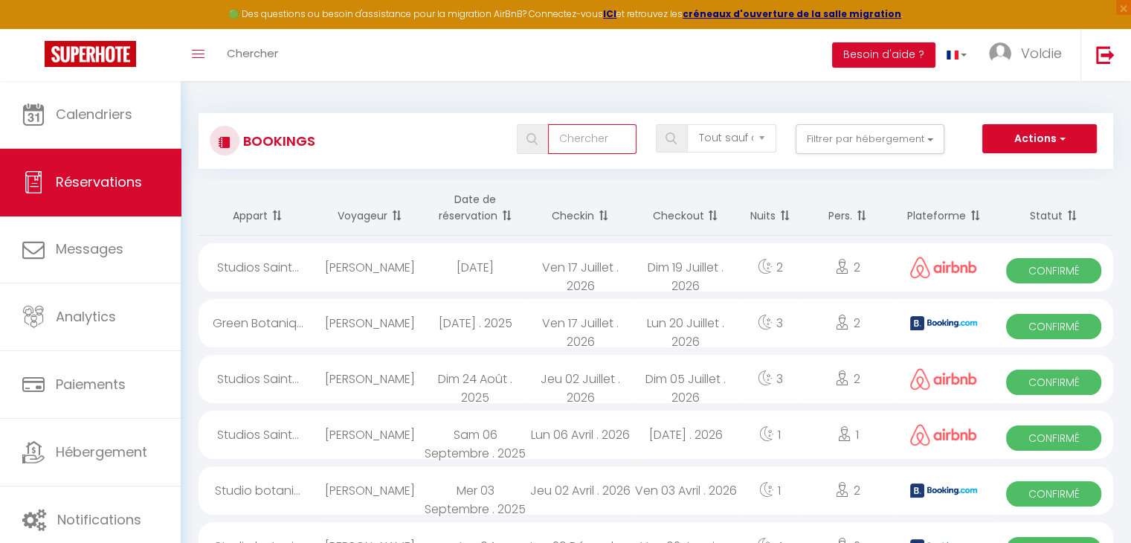
click at [592, 144] on input "text" at bounding box center [592, 139] width 88 height 30
click at [869, 140] on button "Filtrer par hébergement" at bounding box center [870, 139] width 149 height 30
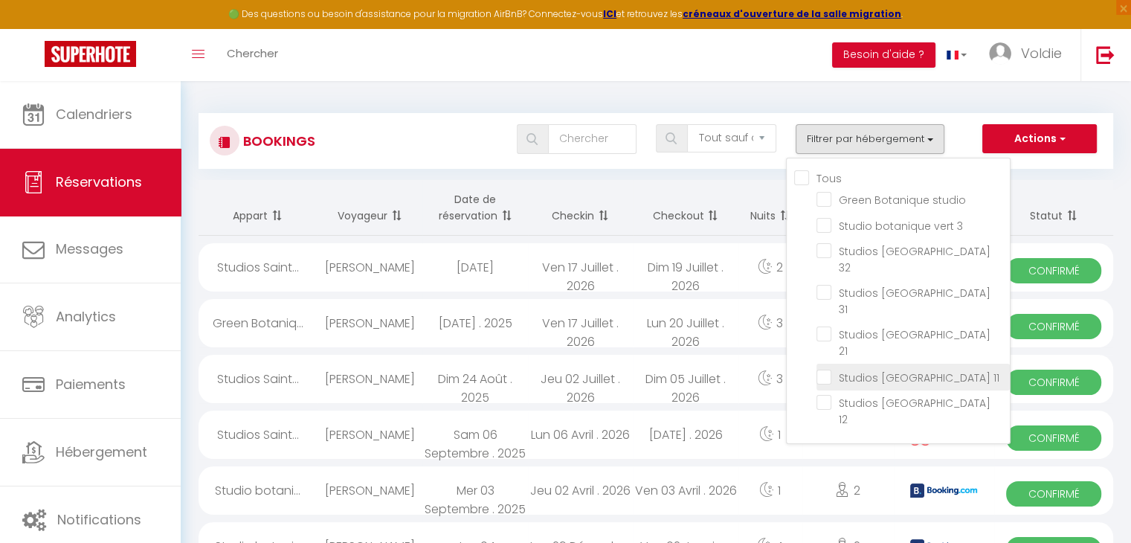
click at [895, 364] on li "Studios [GEOGRAPHIC_DATA] 11" at bounding box center [913, 377] width 193 height 26
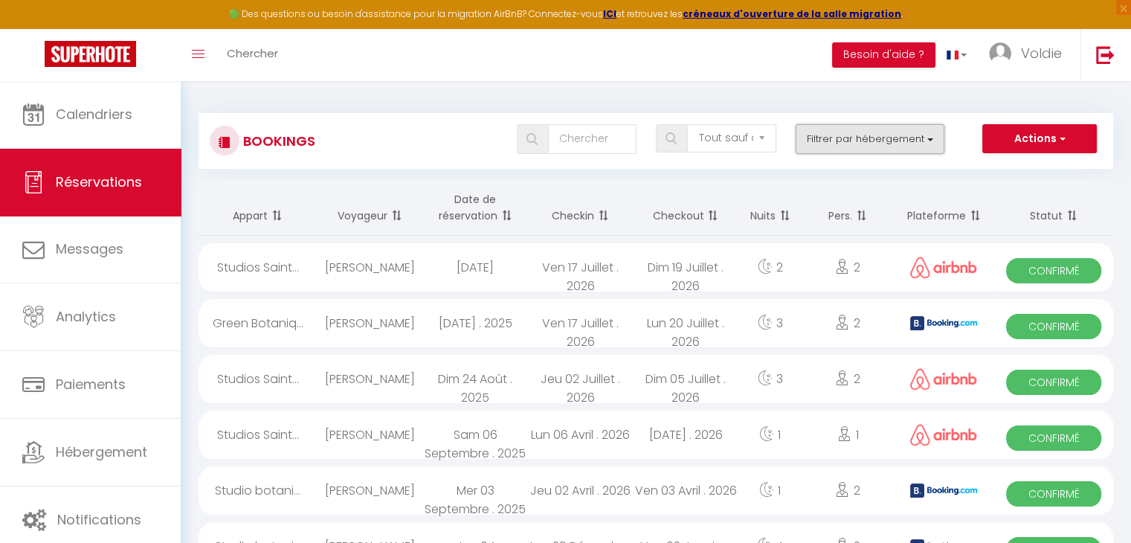
click at [864, 141] on button "Filtrer par hébergement" at bounding box center [870, 139] width 149 height 30
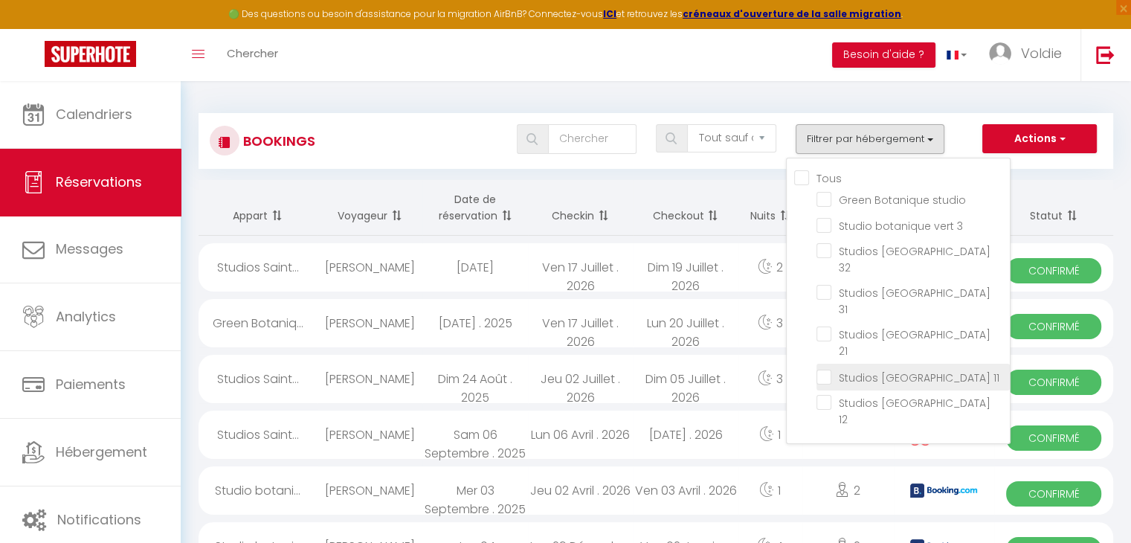
click at [827, 368] on input "Studios [GEOGRAPHIC_DATA] 11" at bounding box center [913, 375] width 193 height 15
checkbox input "true"
checkbox input "false"
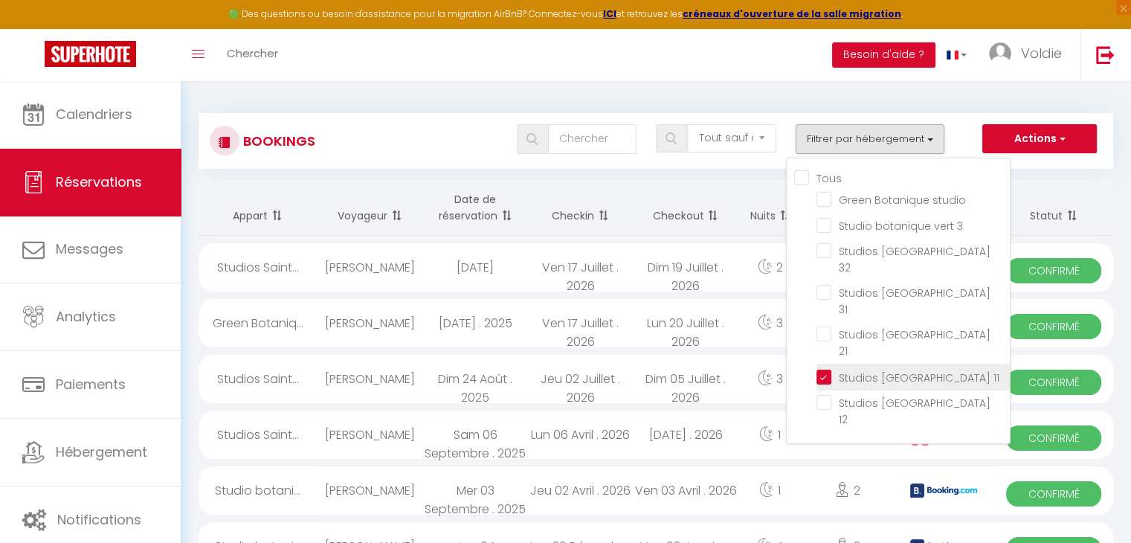
checkbox input "false"
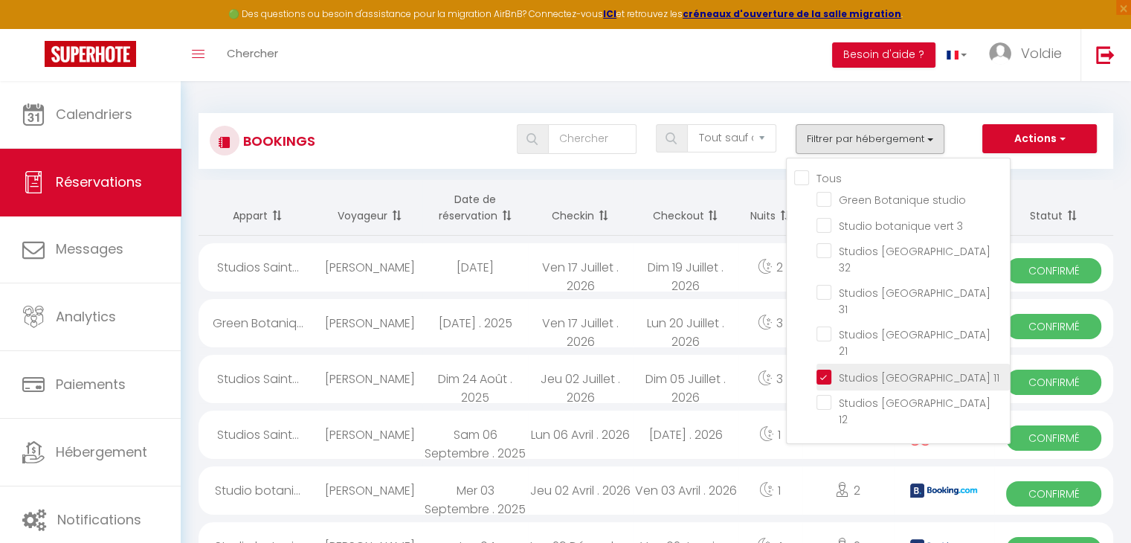
checkbox input "false"
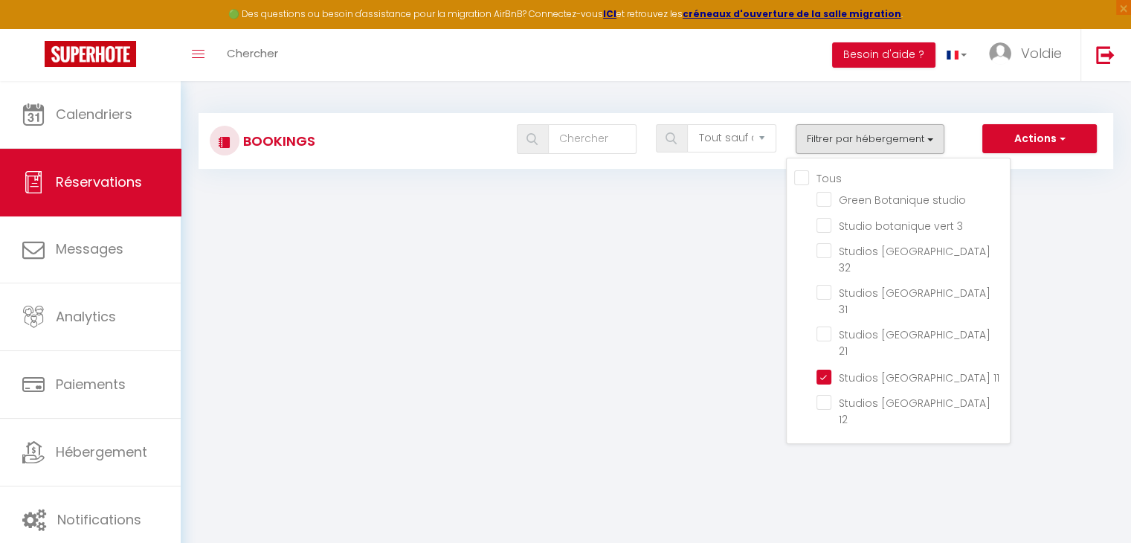
click at [584, 97] on div "Bookings Tous les statuts Annulé Confirmé Non Confirmé Tout sauf annulé No Show…" at bounding box center [656, 134] width 950 height 106
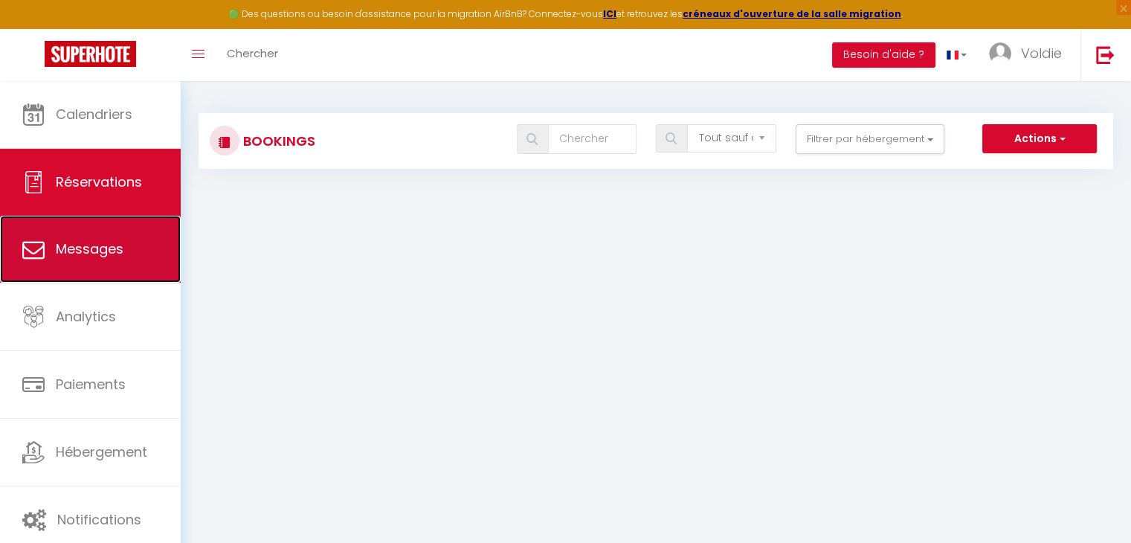
click at [110, 268] on link "Messages" at bounding box center [90, 249] width 181 height 67
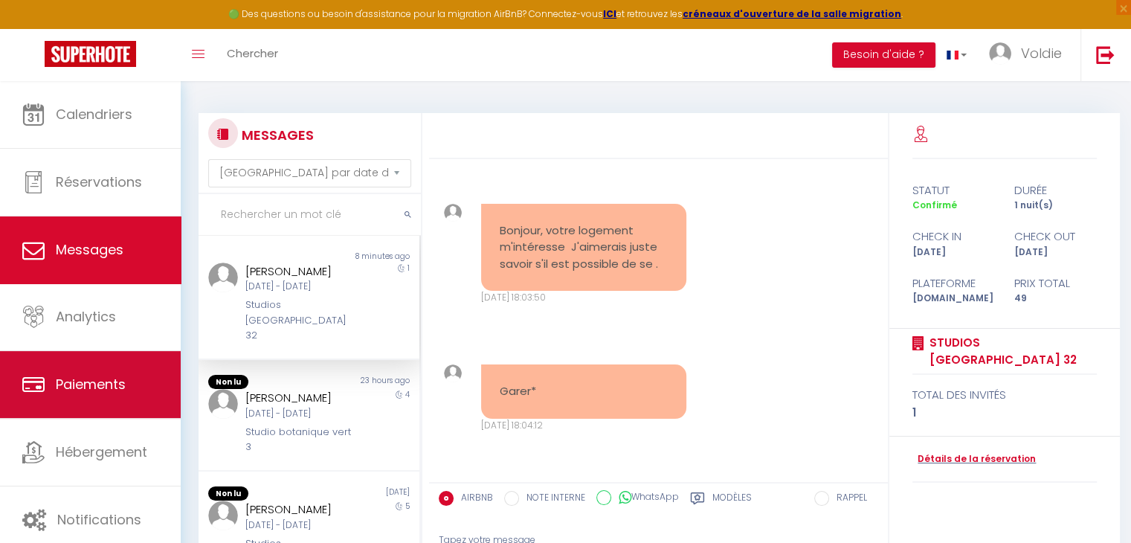
scroll to position [428, 0]
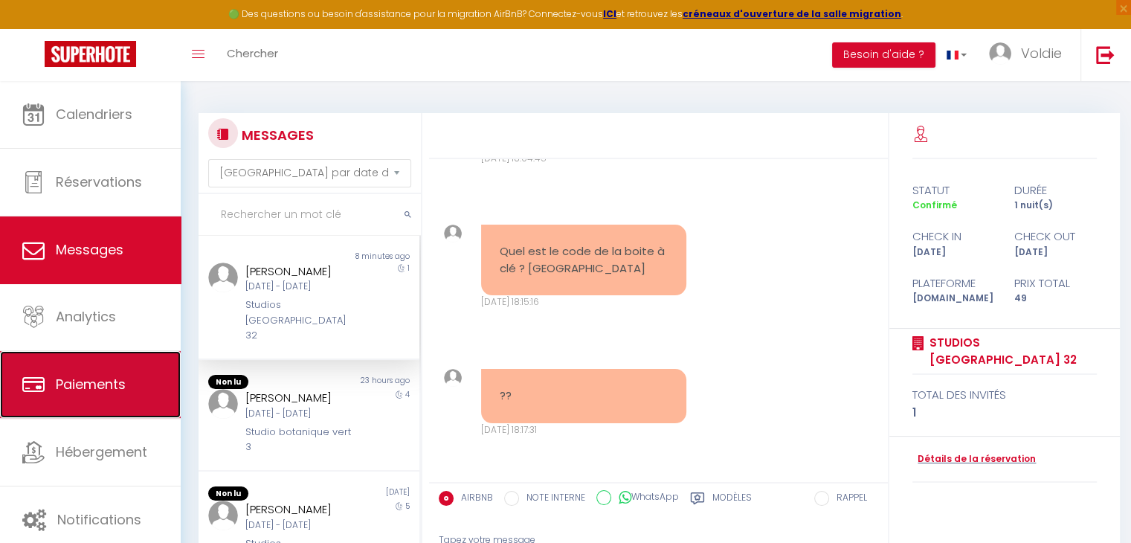
click at [118, 416] on link "Paiements" at bounding box center [90, 384] width 181 height 67
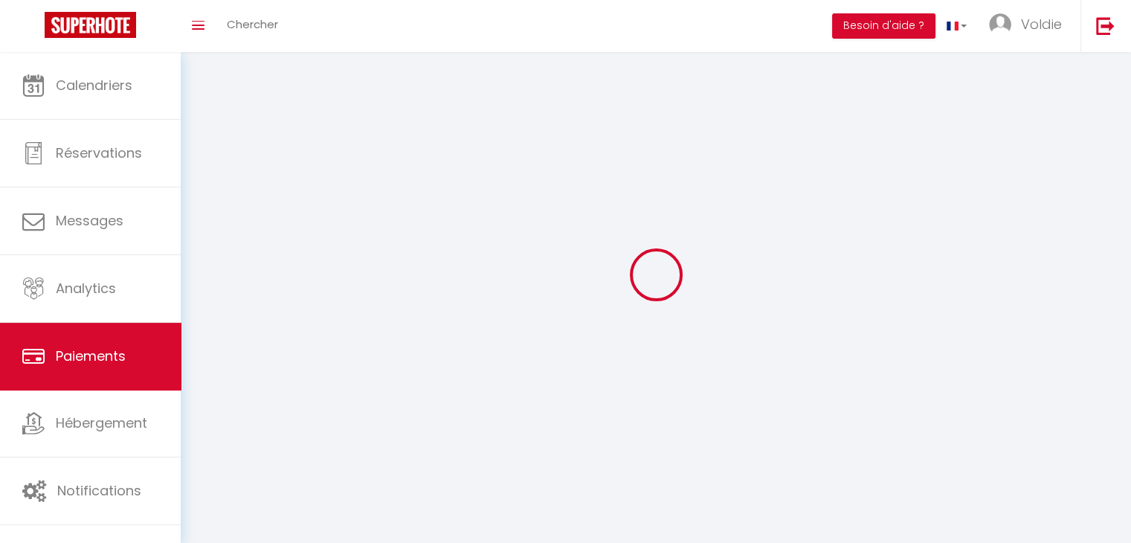
select select "2"
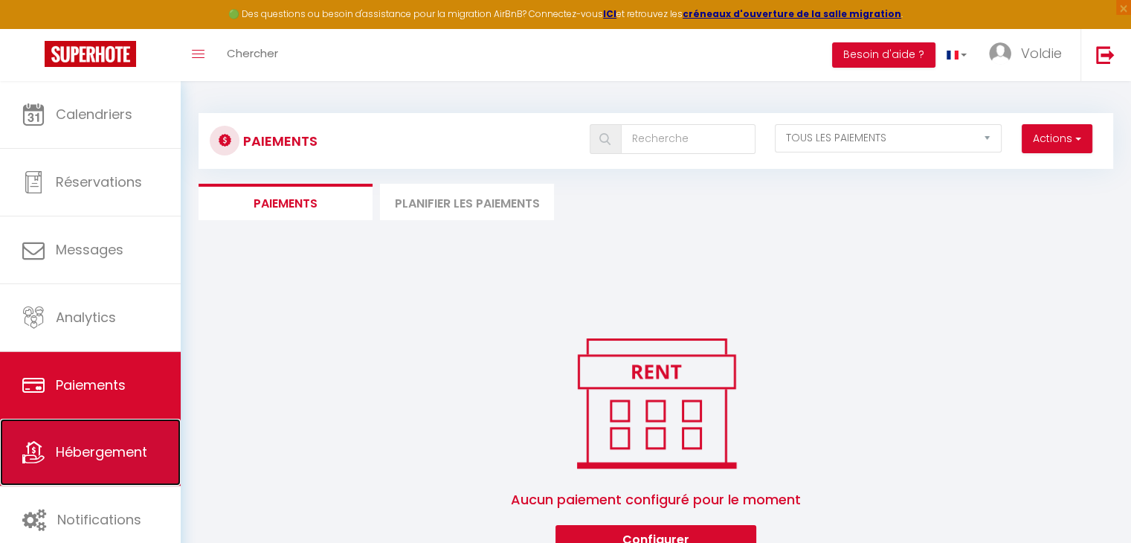
click at [123, 451] on span "Hébergement" at bounding box center [101, 451] width 91 height 19
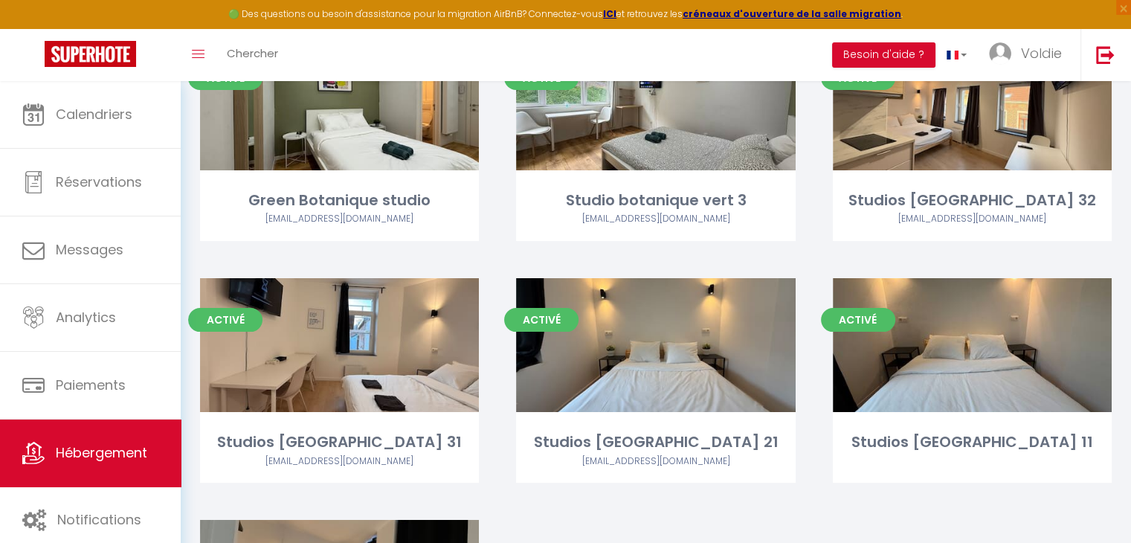
scroll to position [154, 0]
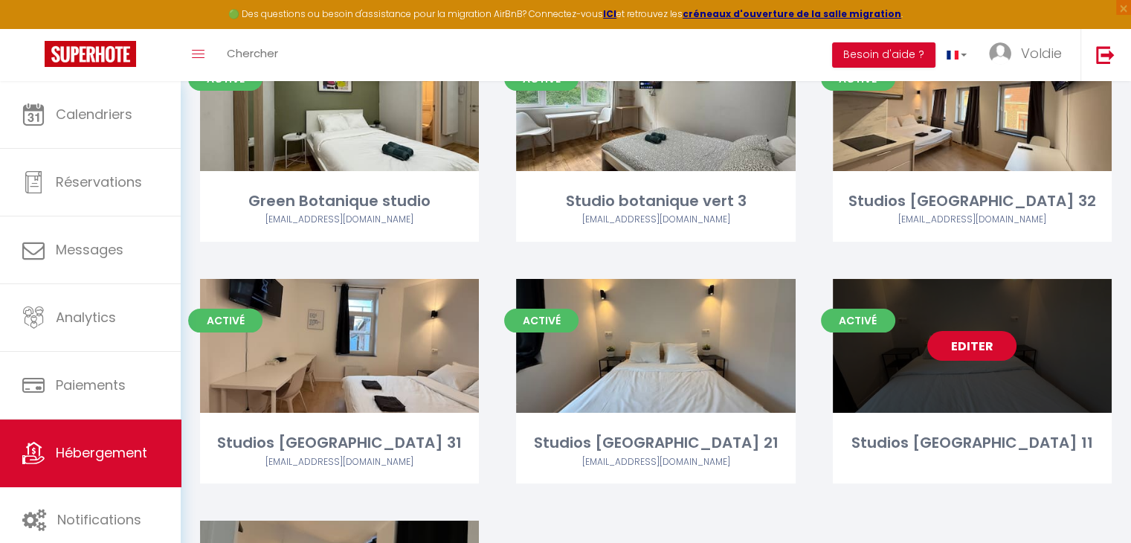
click at [997, 353] on link "Editer" at bounding box center [971, 346] width 89 height 30
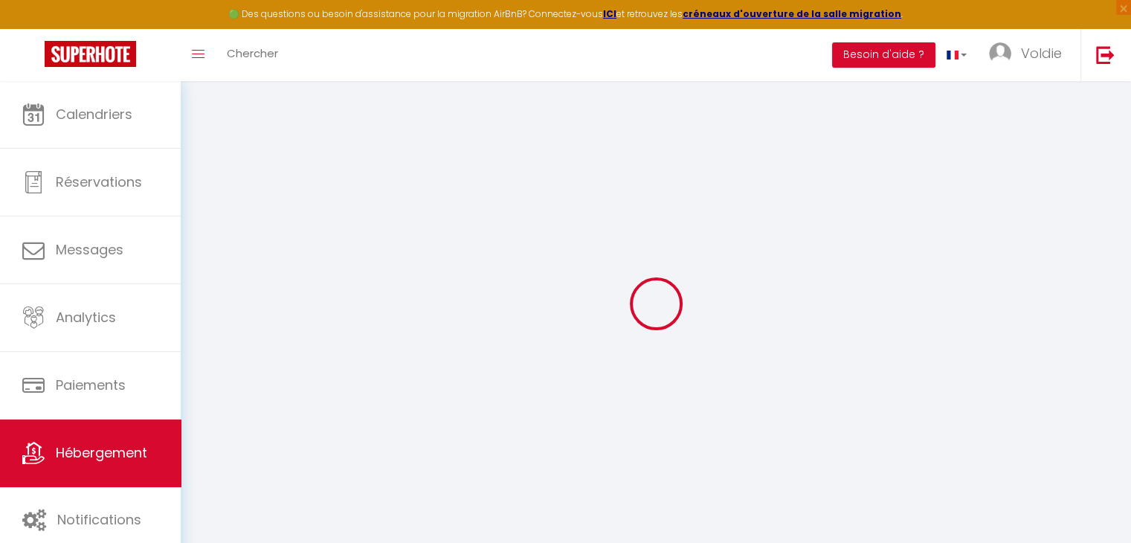
select select
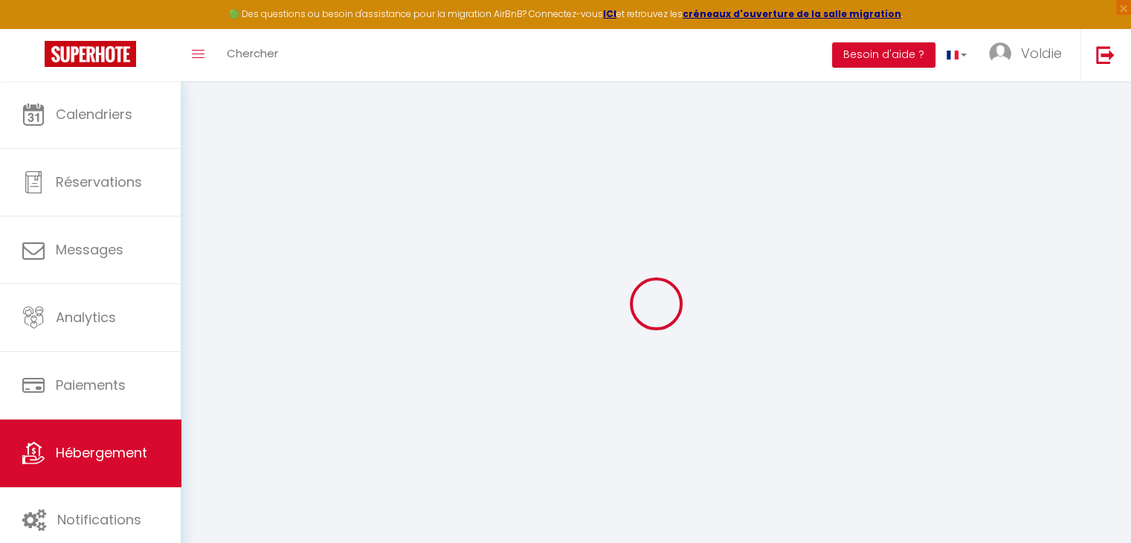
select select
checkbox input "false"
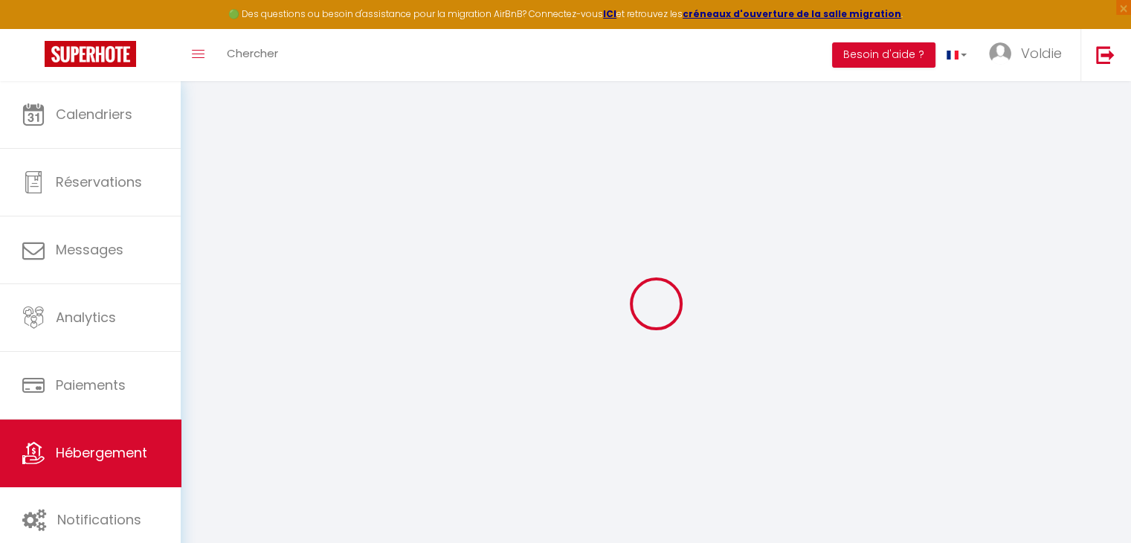
select select
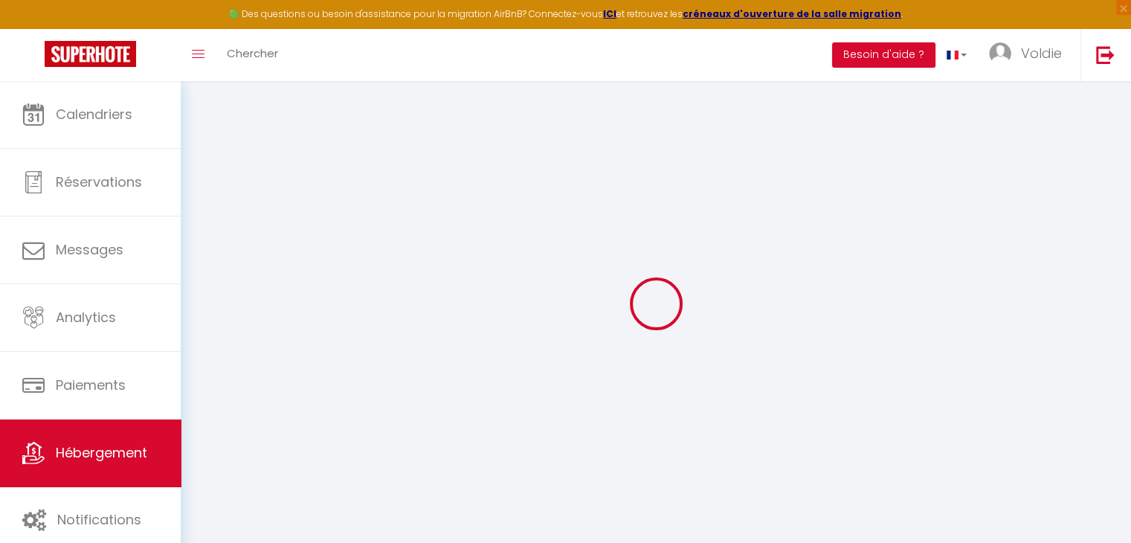
select select
checkbox input "false"
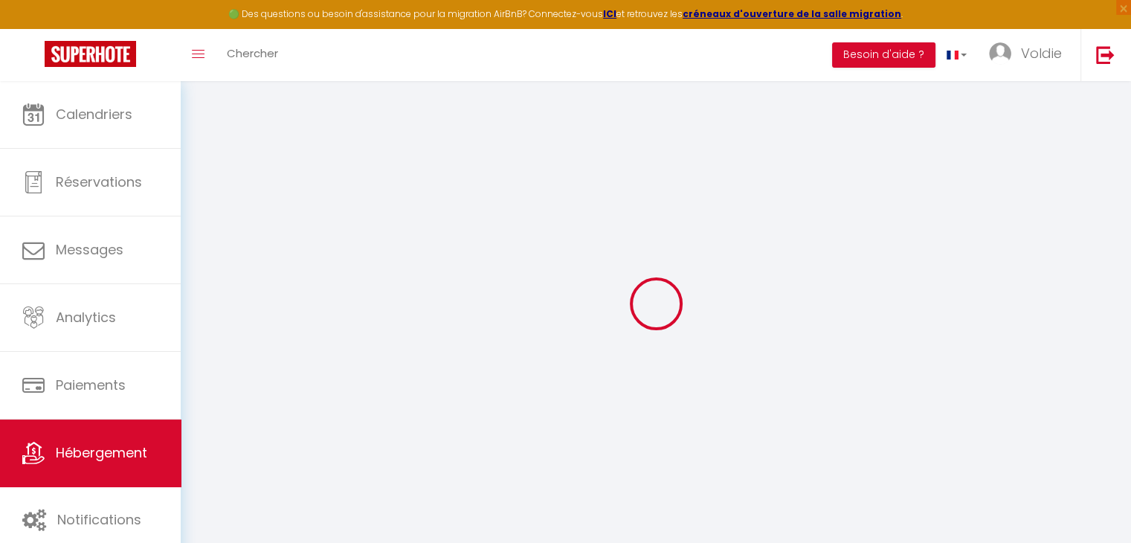
select select
checkbox input "false"
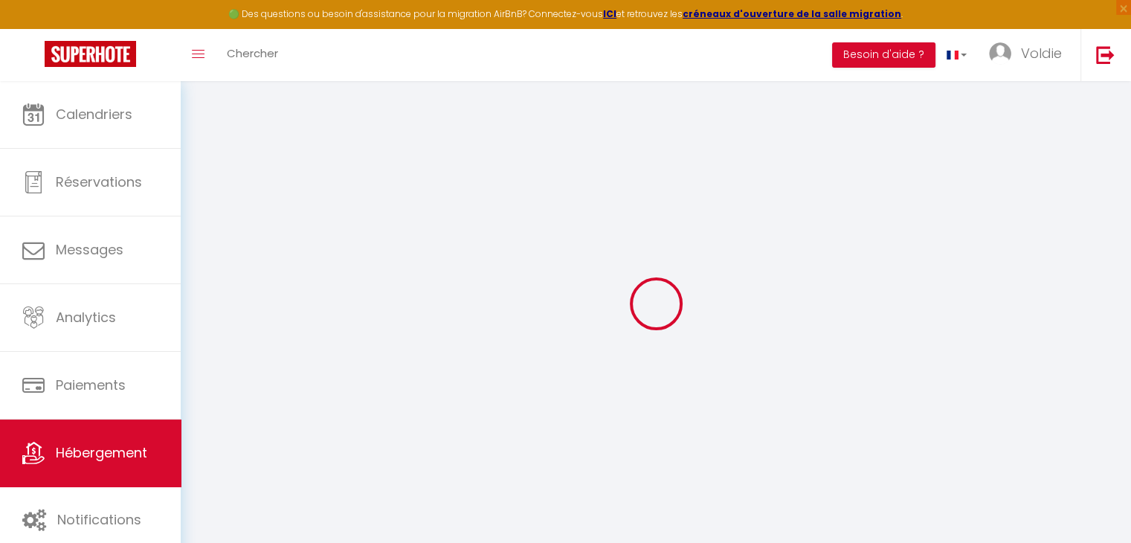
select select
select select "23:45"
select select "12:00"
select select "30"
select select "120"
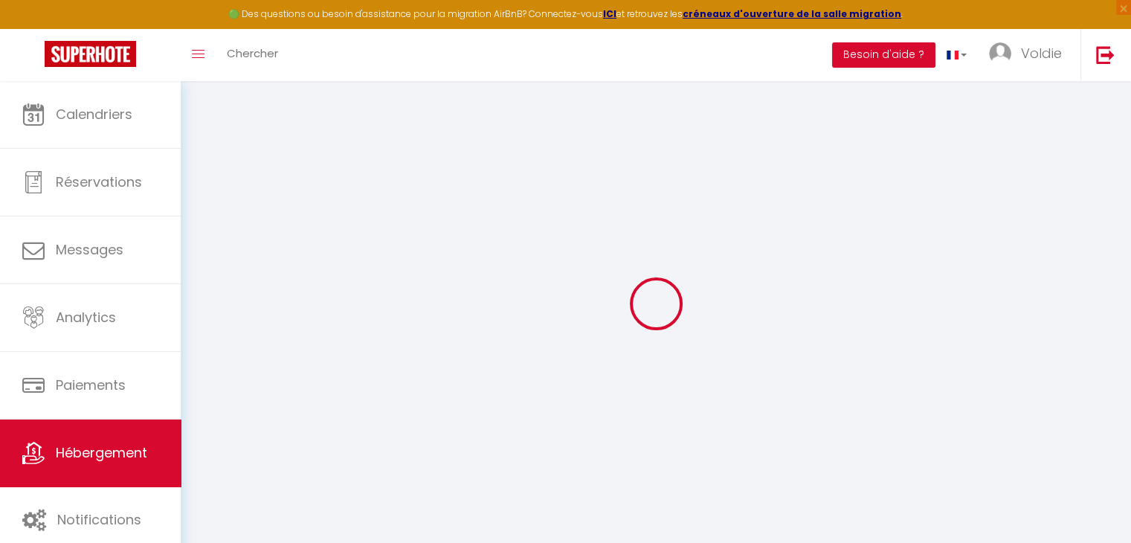
select select
checkbox input "false"
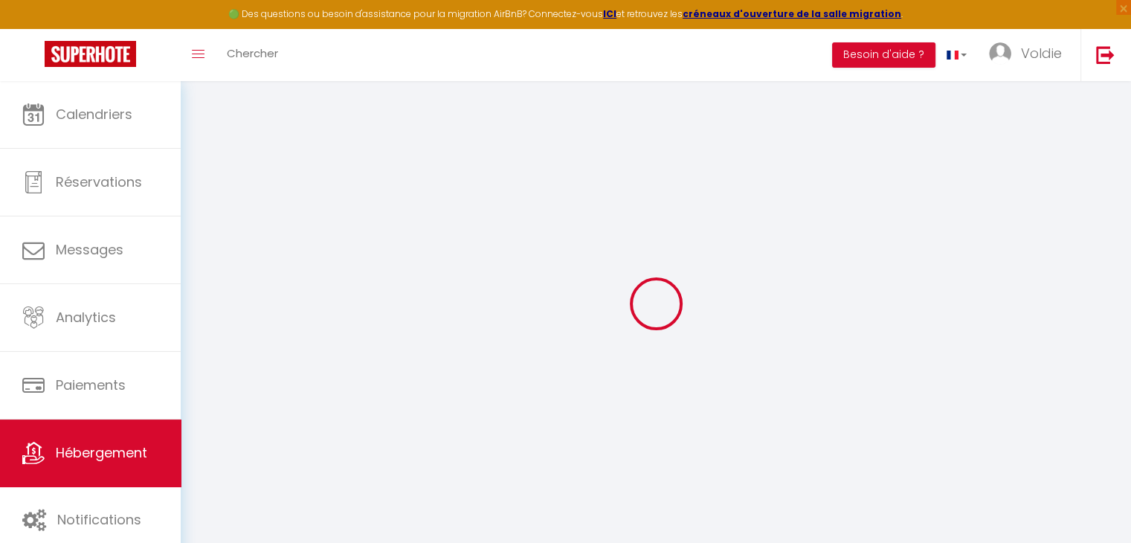
checkbox input "false"
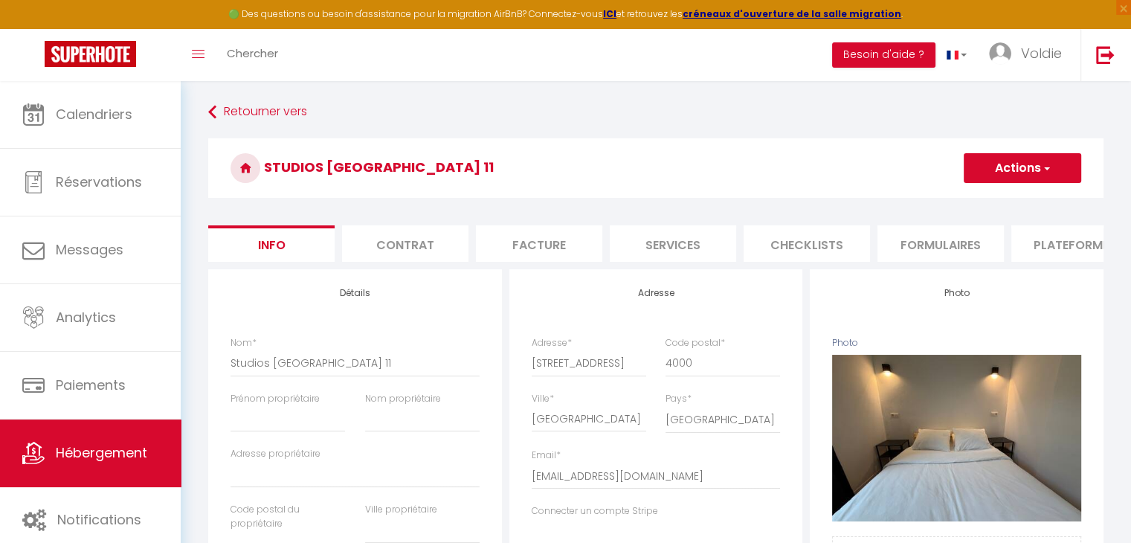
click at [868, 240] on li "Checklists" at bounding box center [807, 243] width 126 height 36
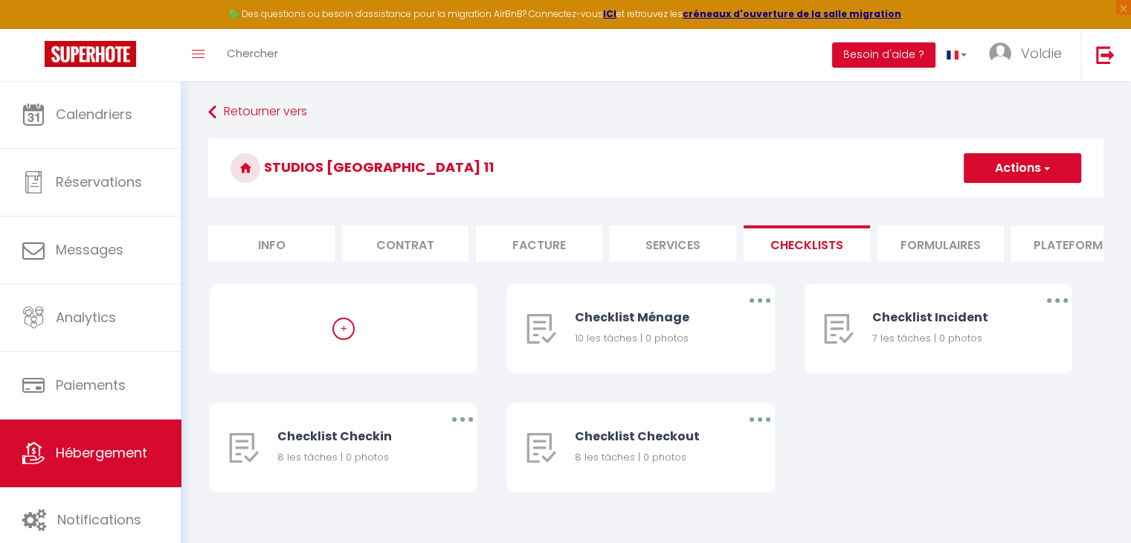
click at [934, 240] on li "Formulaires" at bounding box center [941, 243] width 126 height 36
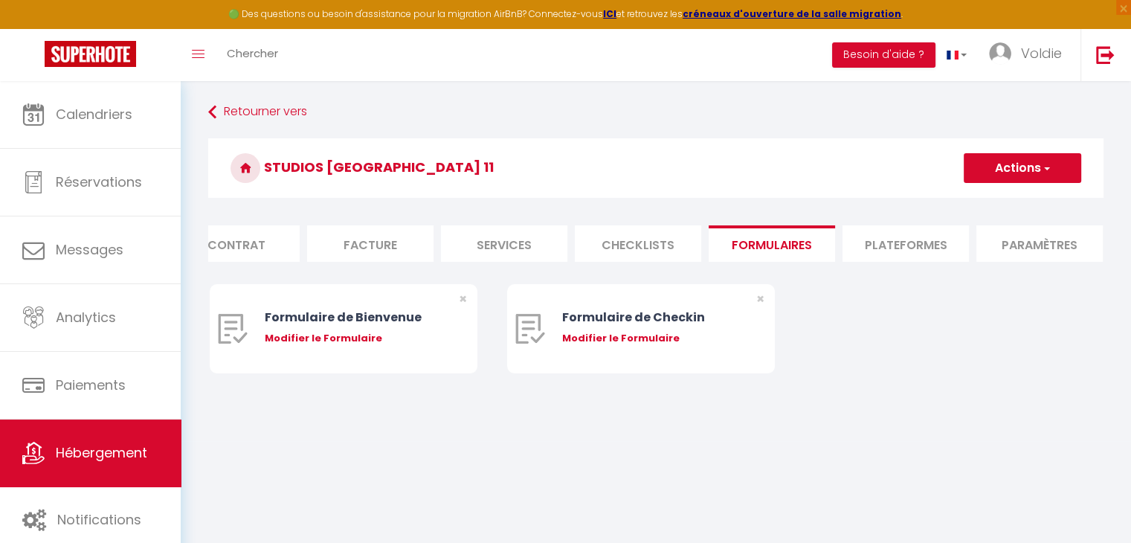
scroll to position [0, 170]
click at [934, 240] on li "Plateformes" at bounding box center [905, 243] width 126 height 36
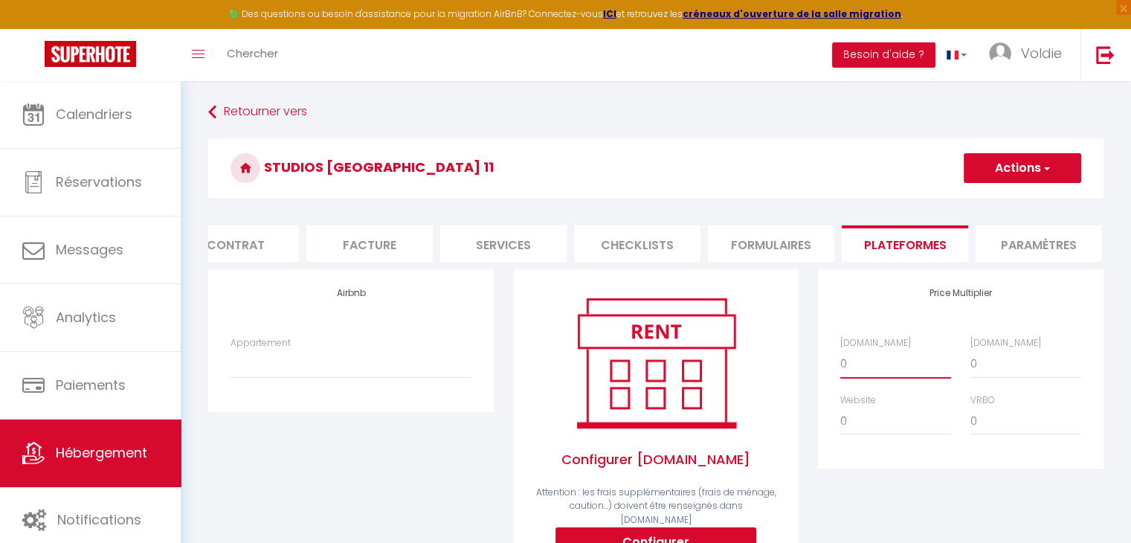
click at [860, 376] on select "0 + 1 % + 2 % + 3 % + 4 % + 5 % + 6 % + 7 % + 8 % + 9 %" at bounding box center [895, 364] width 111 height 28
select select "+ 22 %"
click at [840, 361] on select "0 + 1 % + 2 % + 3 % + 4 % + 5 % + 6 % + 7 % + 8 % + 9 %" at bounding box center [895, 364] width 111 height 28
click at [375, 378] on select "Studios Saint-Gilles 11 - business.vtm@gmail.com" at bounding box center [351, 364] width 241 height 28
select select "18227-1492043705622145037"
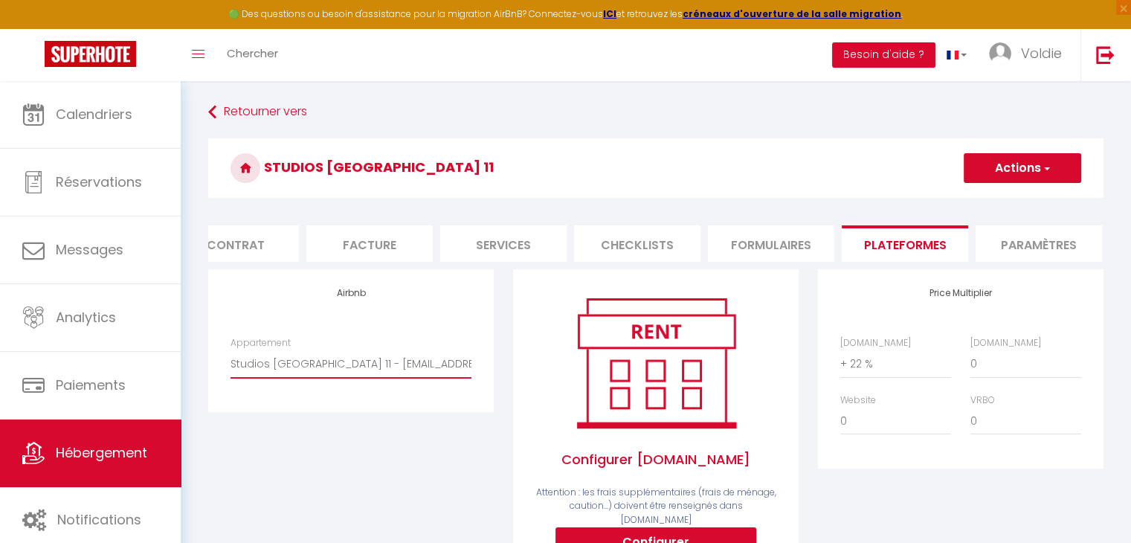
click at [231, 361] on select "Studios Saint-Gilles 11 - business.vtm@gmail.com" at bounding box center [351, 364] width 241 height 28
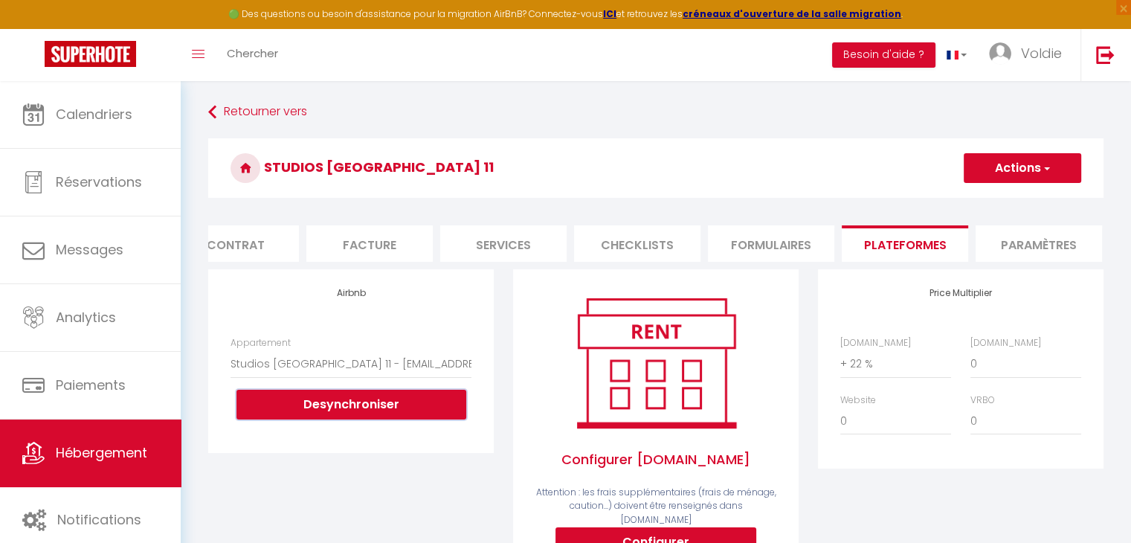
click at [379, 412] on button "Desynchroniser" at bounding box center [351, 405] width 230 height 30
click at [440, 370] on select "Studios Saint-Gilles 11 - business.vtm@gmail.com" at bounding box center [351, 364] width 241 height 28
click at [1044, 176] on button "Actions" at bounding box center [1023, 168] width 118 height 30
click at [1036, 197] on link "Enregistrer" at bounding box center [1022, 200] width 118 height 19
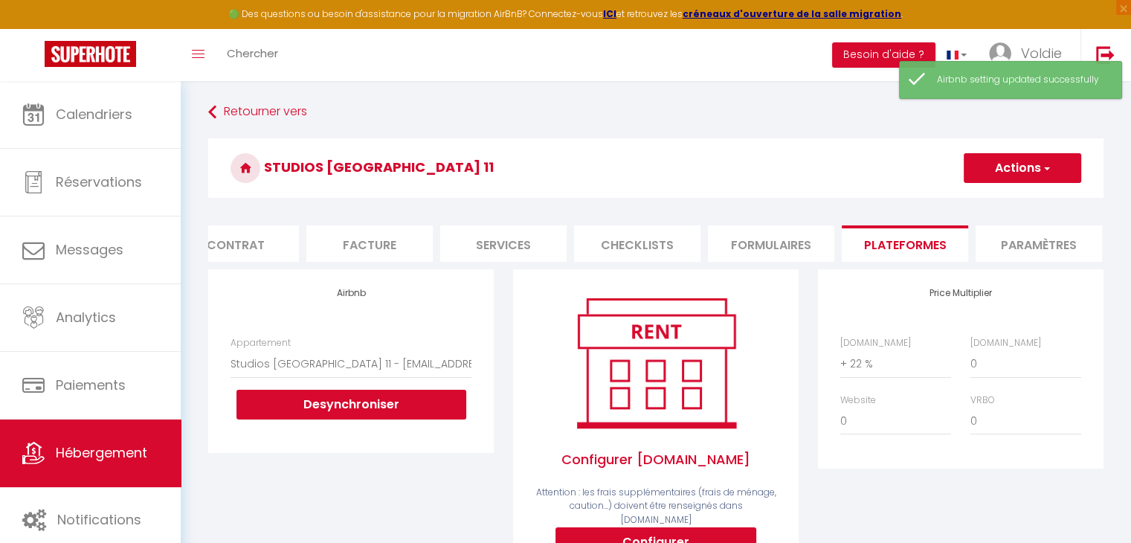
drag, startPoint x: 183, startPoint y: 159, endPoint x: 416, endPoint y: 96, distance: 241.9
click at [416, 96] on div "Retourner vers Studios Saint-Gilles 11 Actions Enregistrer Info Contrat Facture…" at bounding box center [656, 489] width 950 height 816
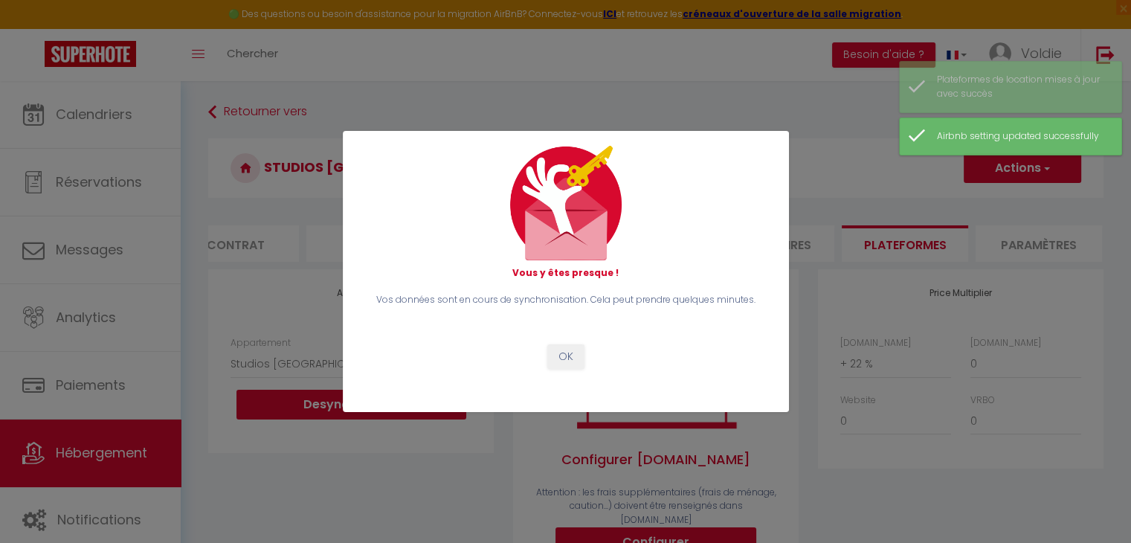
click at [416, 96] on div "Vous y êtes presque ! Vos données sont en cours de synchronisation. Cela peut p…" at bounding box center [566, 271] width 446 height 543
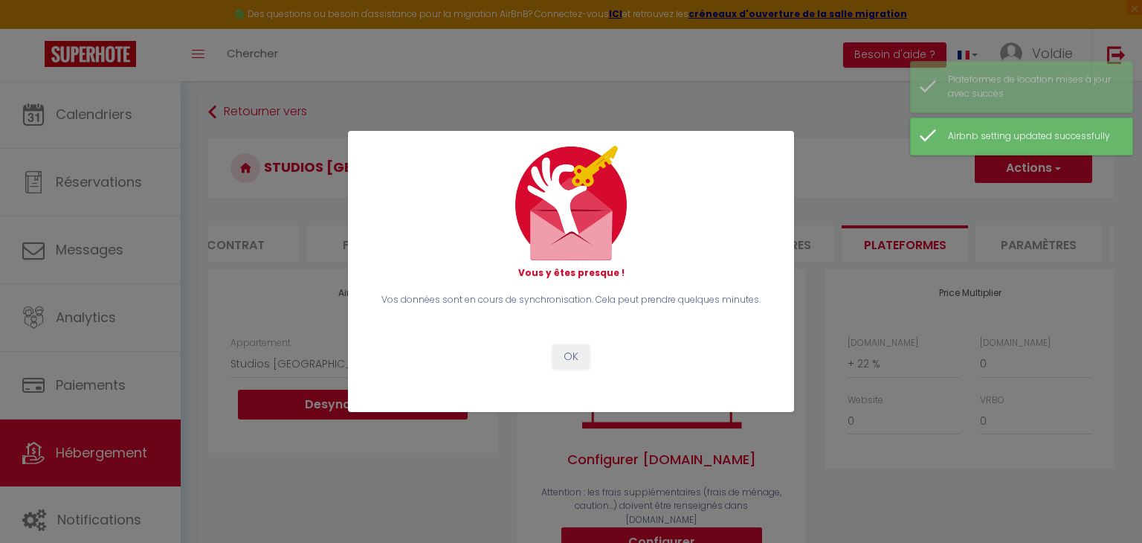
click at [416, 96] on div "Vous y êtes presque ! Vos données sont en cours de synchronisation. Cela peut p…" at bounding box center [571, 271] width 446 height 543
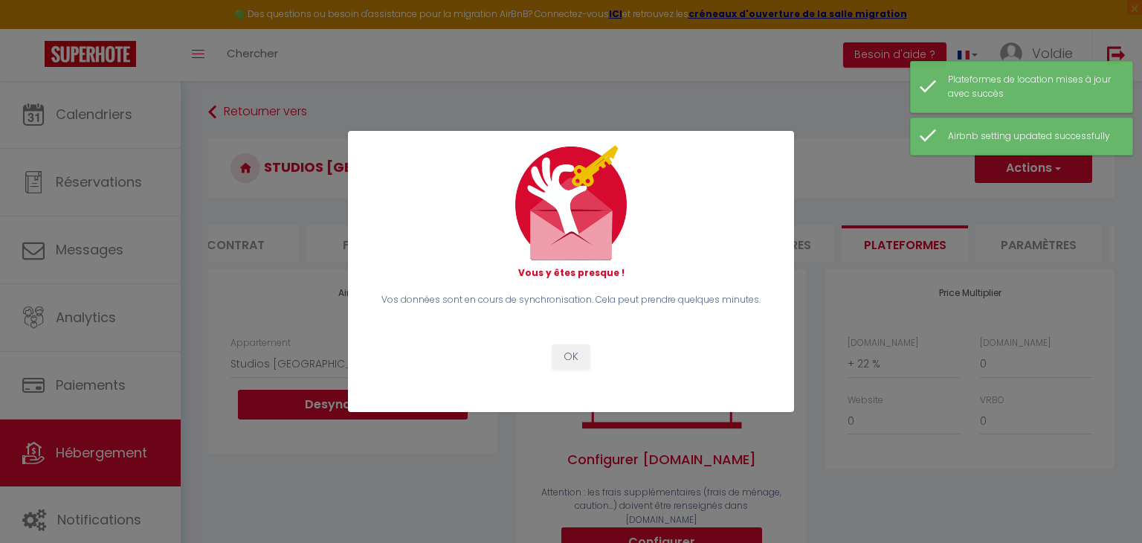
click at [446, 100] on div "Vous y êtes presque ! Vos données sont en cours de synchronisation. Cela peut p…" at bounding box center [571, 271] width 446 height 543
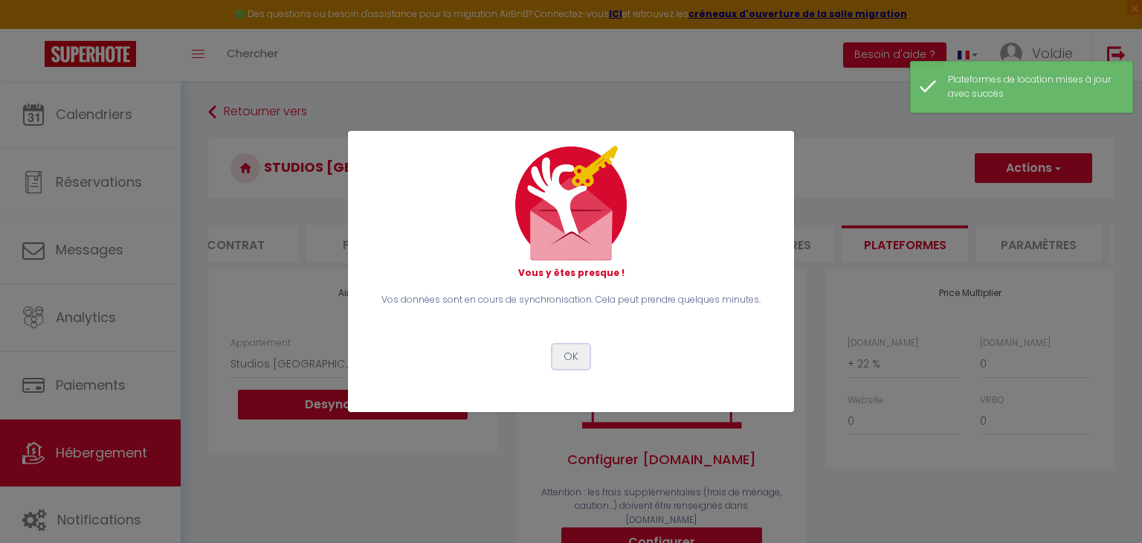
click at [579, 358] on button "OK" at bounding box center [571, 356] width 37 height 25
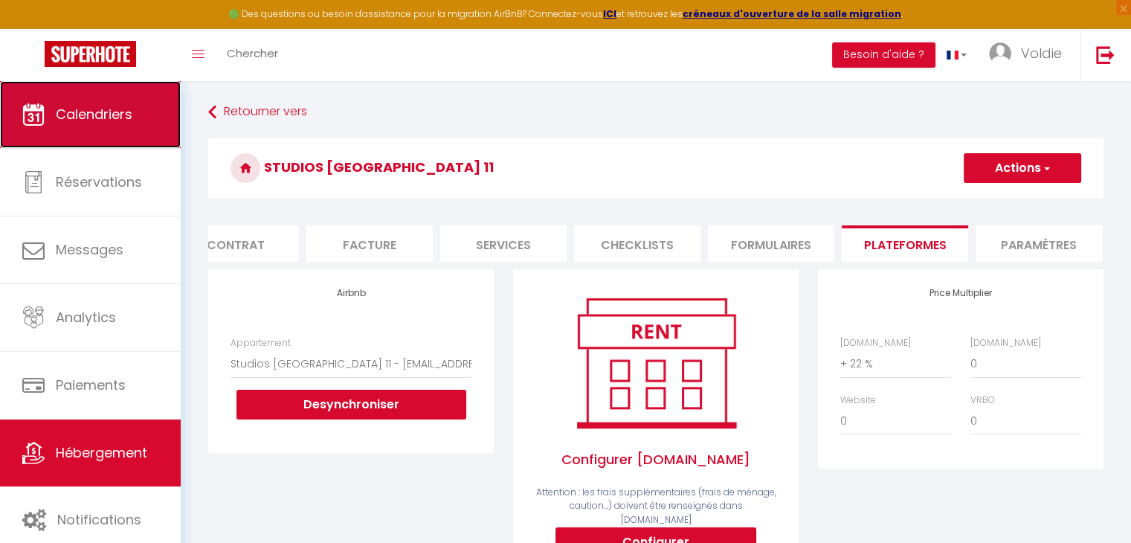
click at [104, 125] on link "Calendriers" at bounding box center [90, 114] width 181 height 67
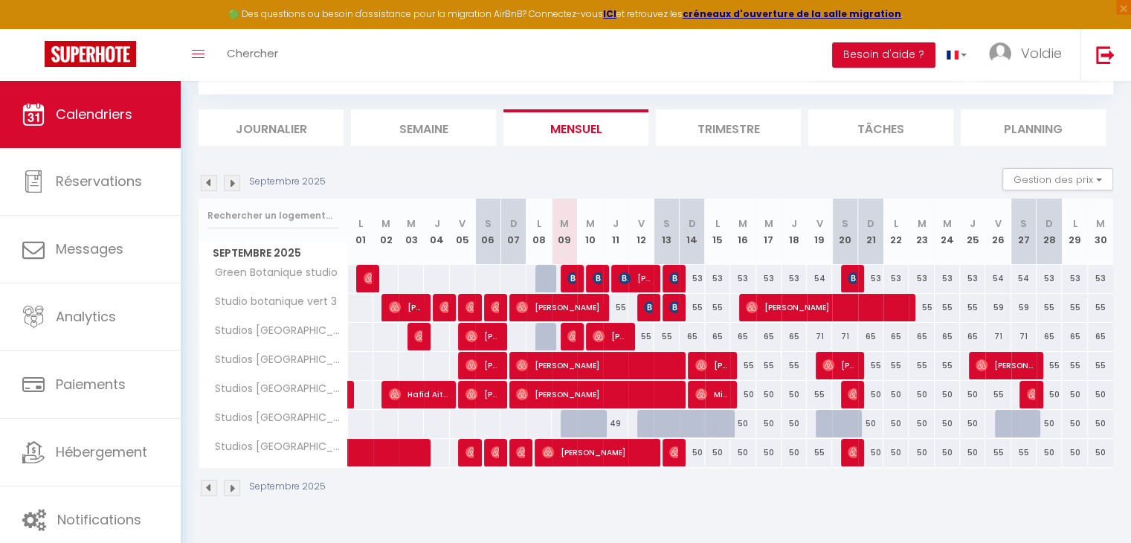
scroll to position [80, 0]
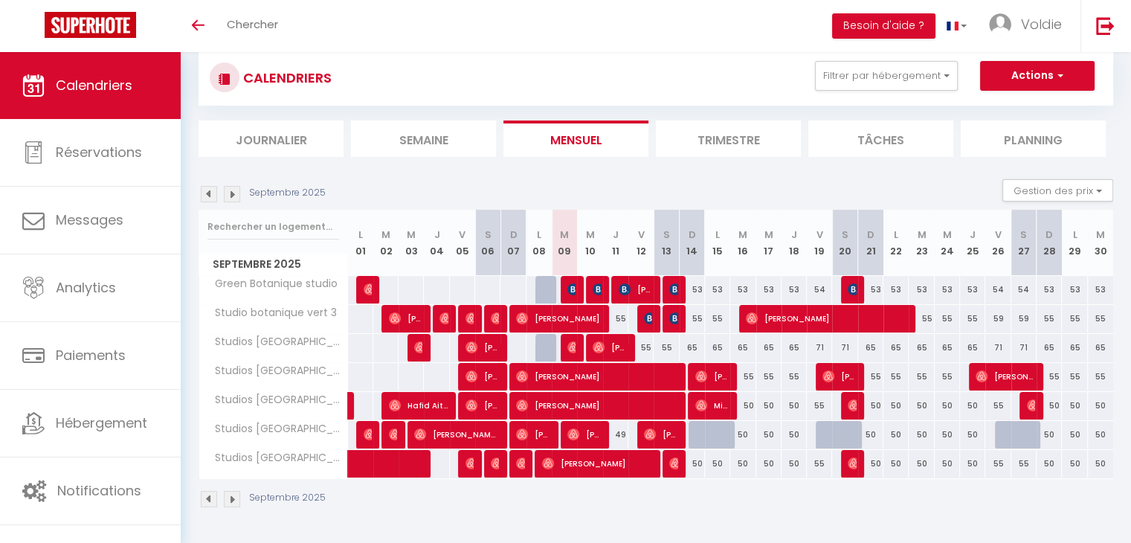
scroll to position [52, 0]
